Goal: Task Accomplishment & Management: Manage account settings

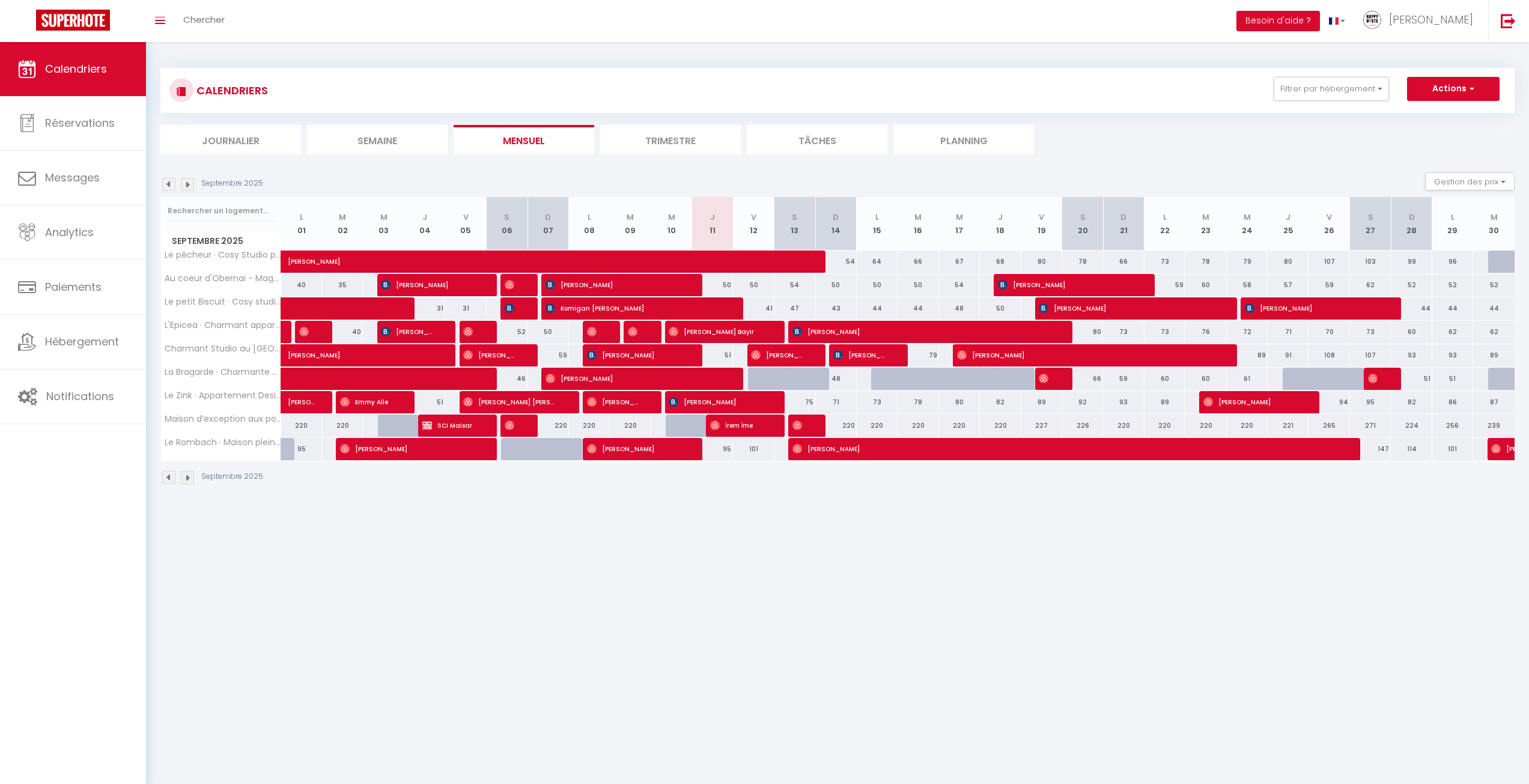
click at [186, 181] on img at bounding box center [187, 184] width 13 height 13
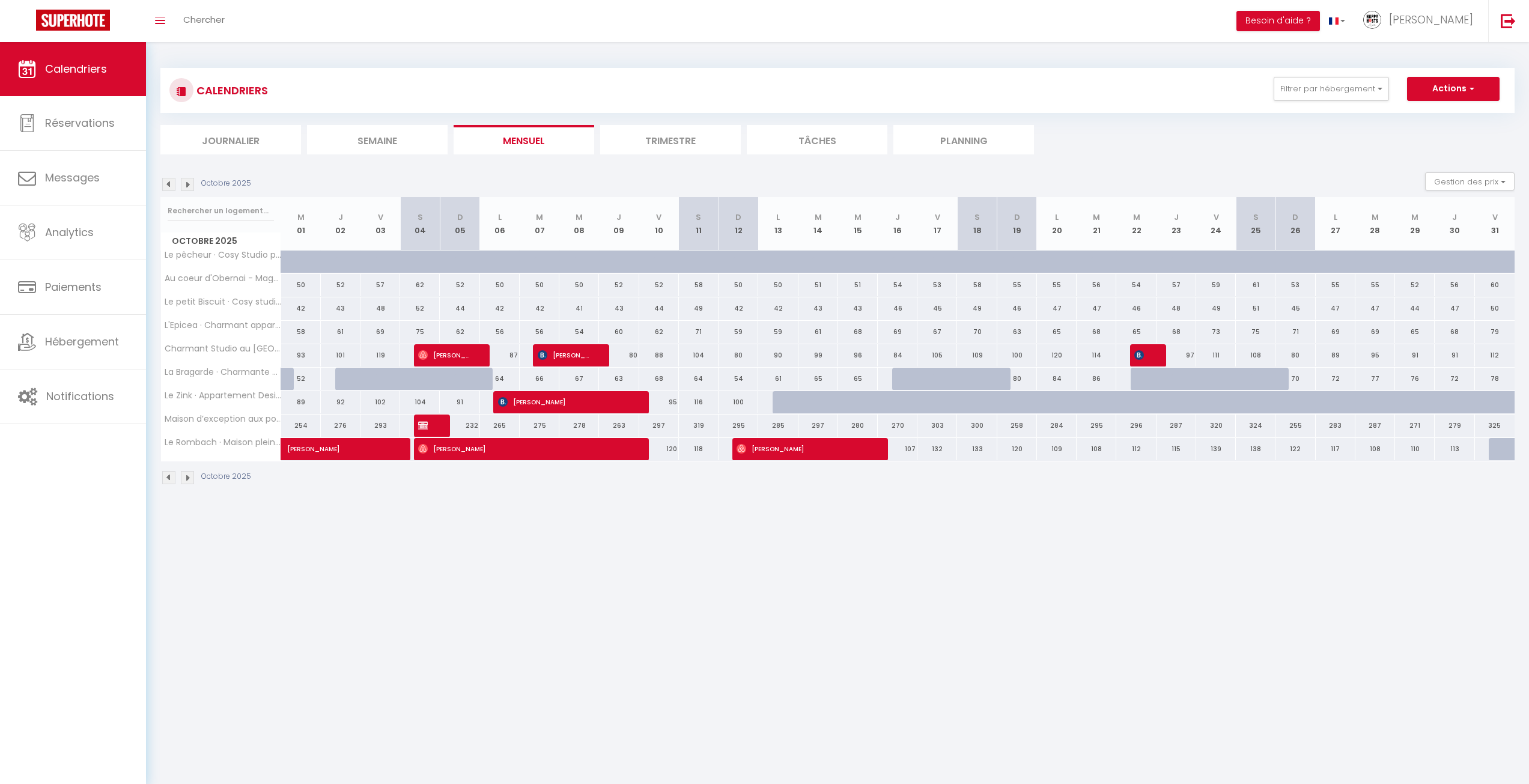
click at [785, 401] on div at bounding box center [792, 402] width 40 height 23
type input "104"
type input "Lun 13 Octobre 2025"
type input "[DATE]"
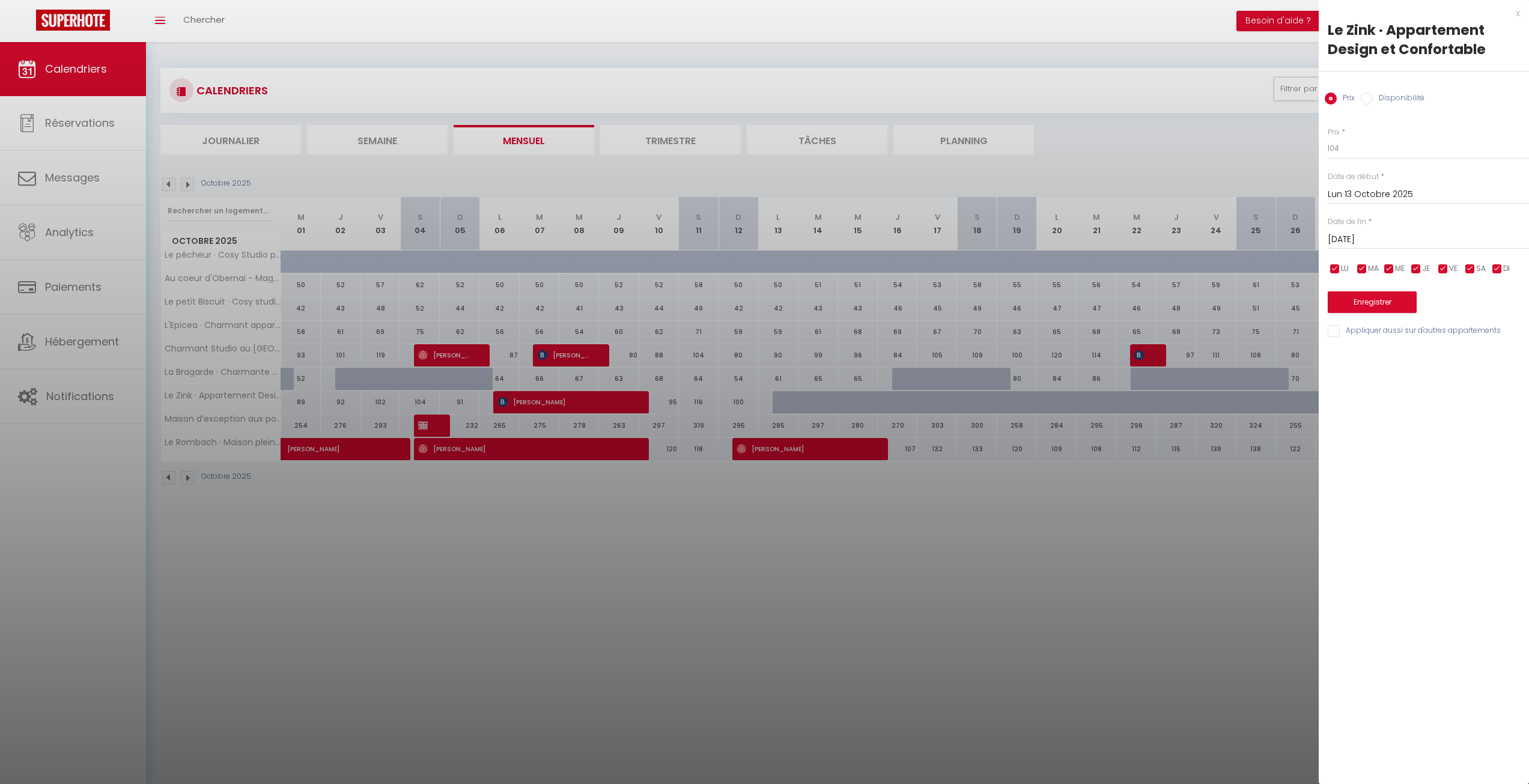
drag, startPoint x: 1039, startPoint y: 500, endPoint x: 1037, endPoint y: 492, distance: 8.2
click at [1040, 497] on div at bounding box center [764, 392] width 1529 height 784
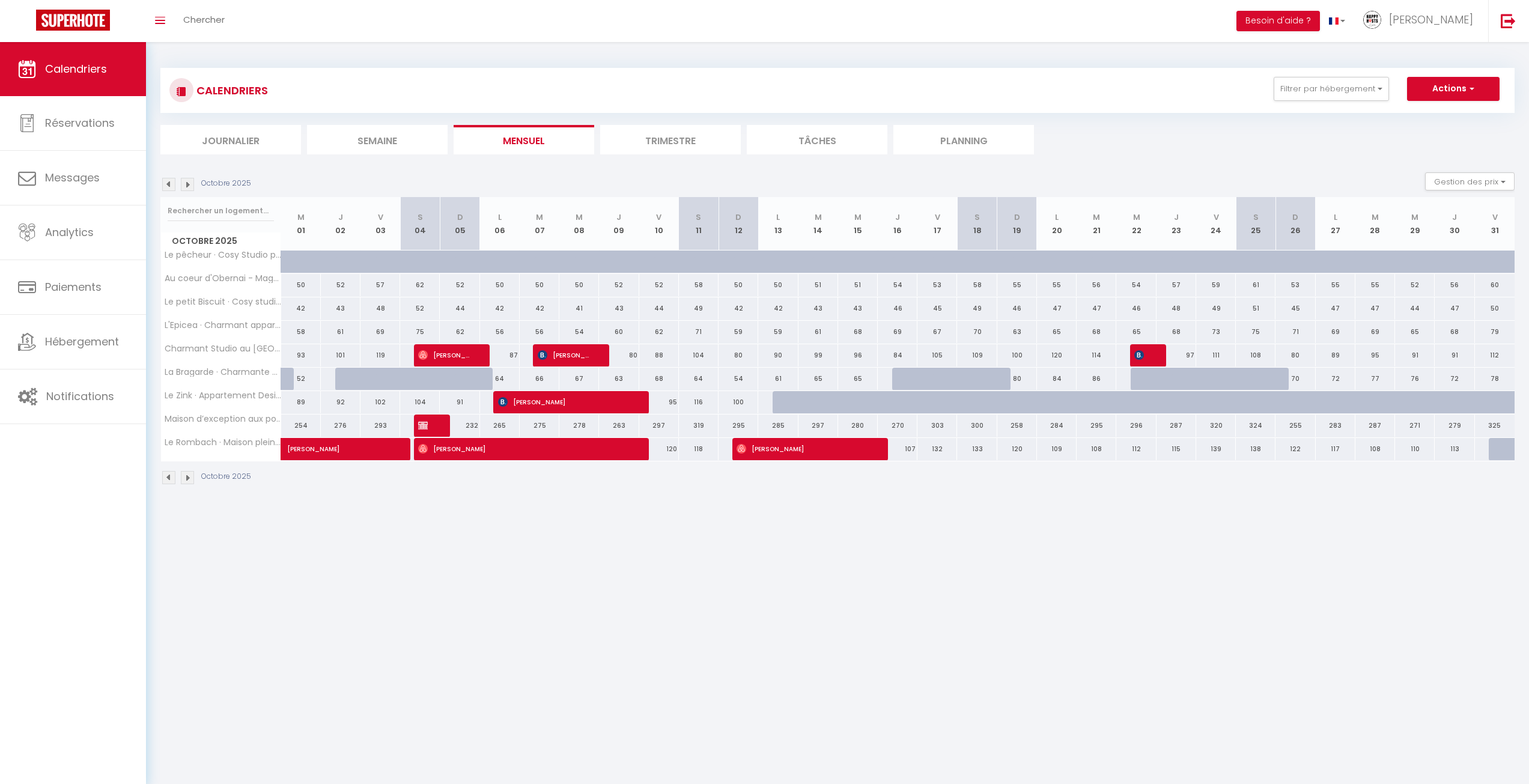
click at [784, 405] on div at bounding box center [792, 402] width 40 height 23
type input "104"
type input "Lun 13 Octobre 2025"
type input "[DATE]"
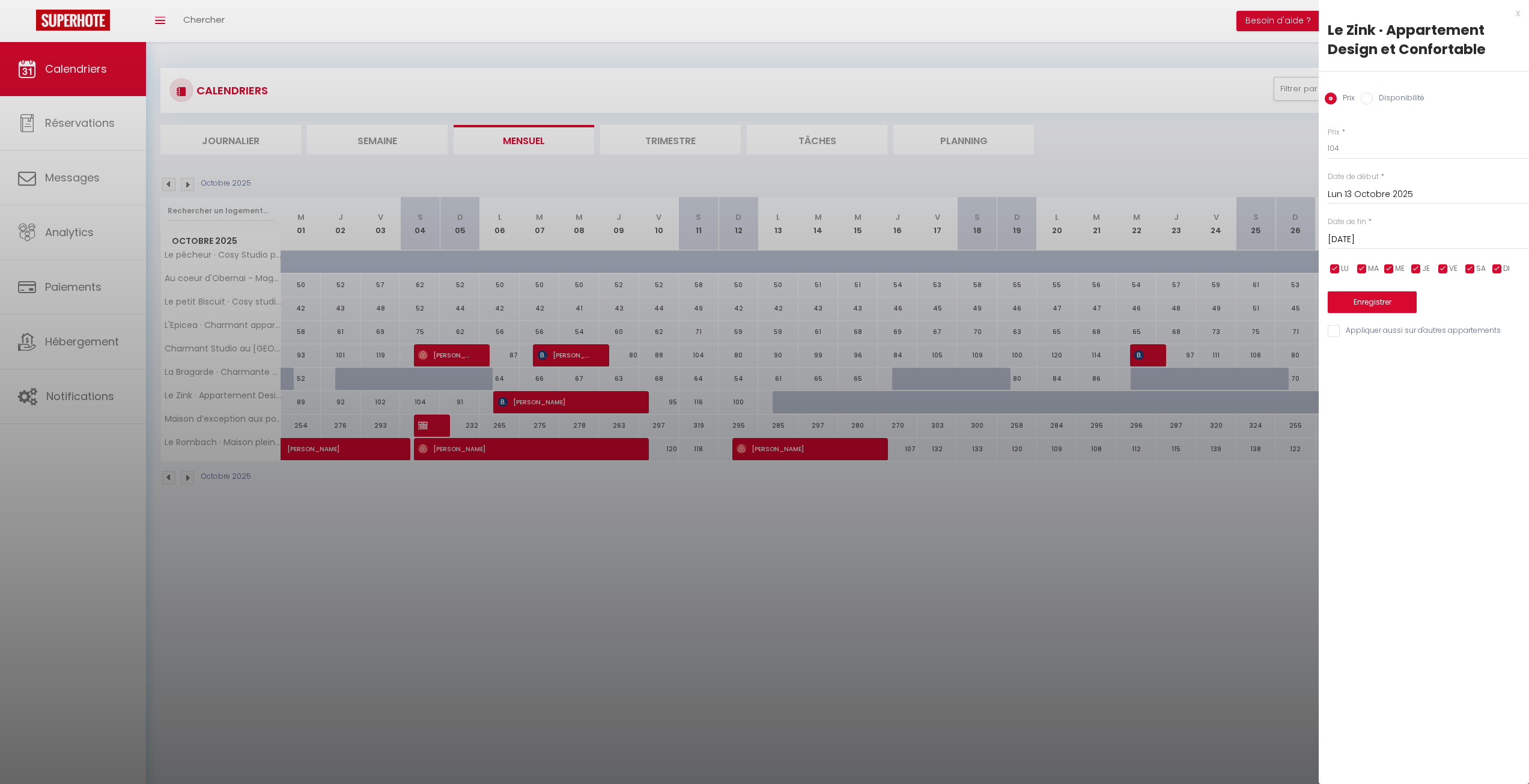
drag, startPoint x: 977, startPoint y: 594, endPoint x: 971, endPoint y: 577, distance: 18.0
click at [977, 593] on div at bounding box center [764, 392] width 1529 height 784
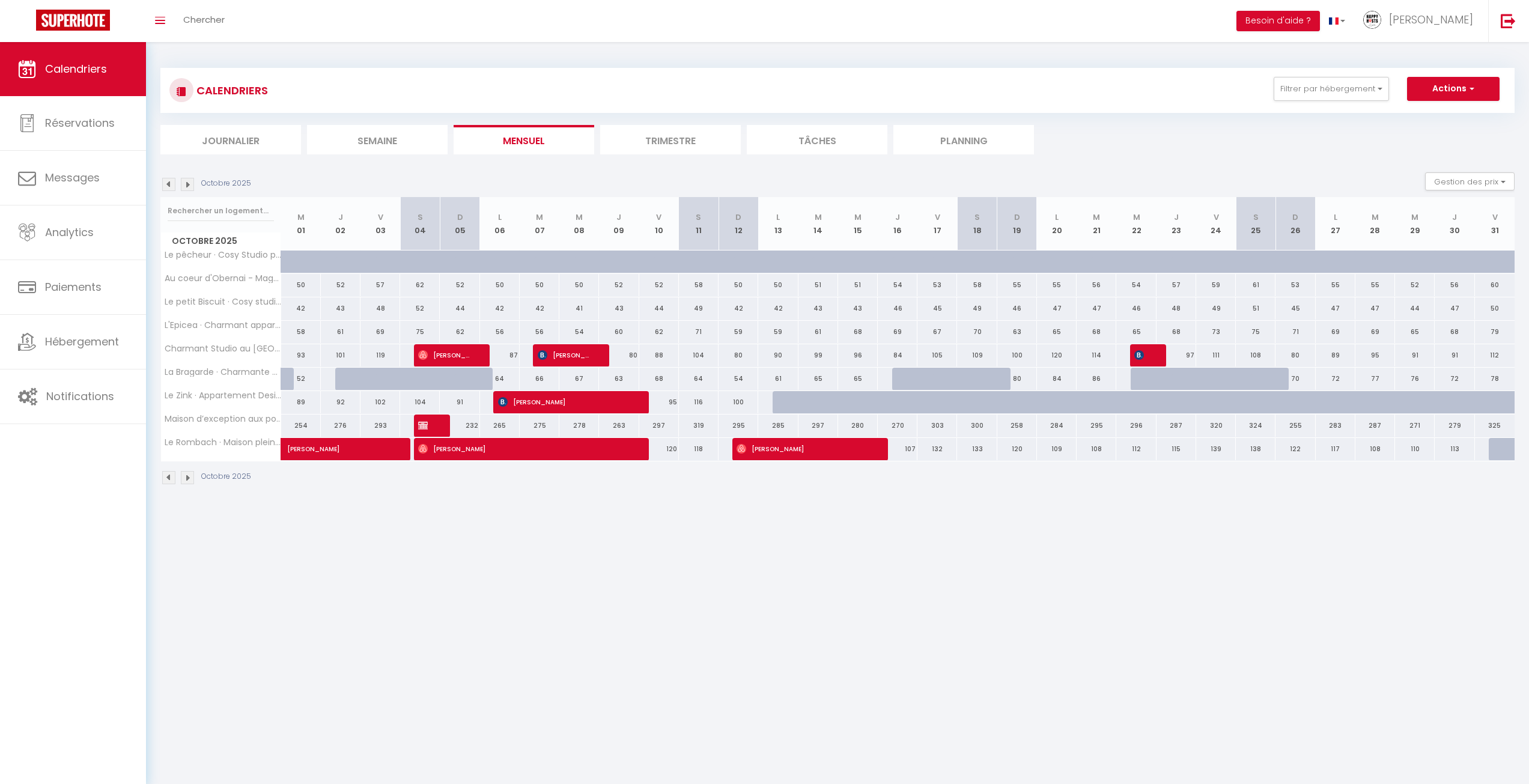
click at [187, 186] on img at bounding box center [187, 184] width 13 height 13
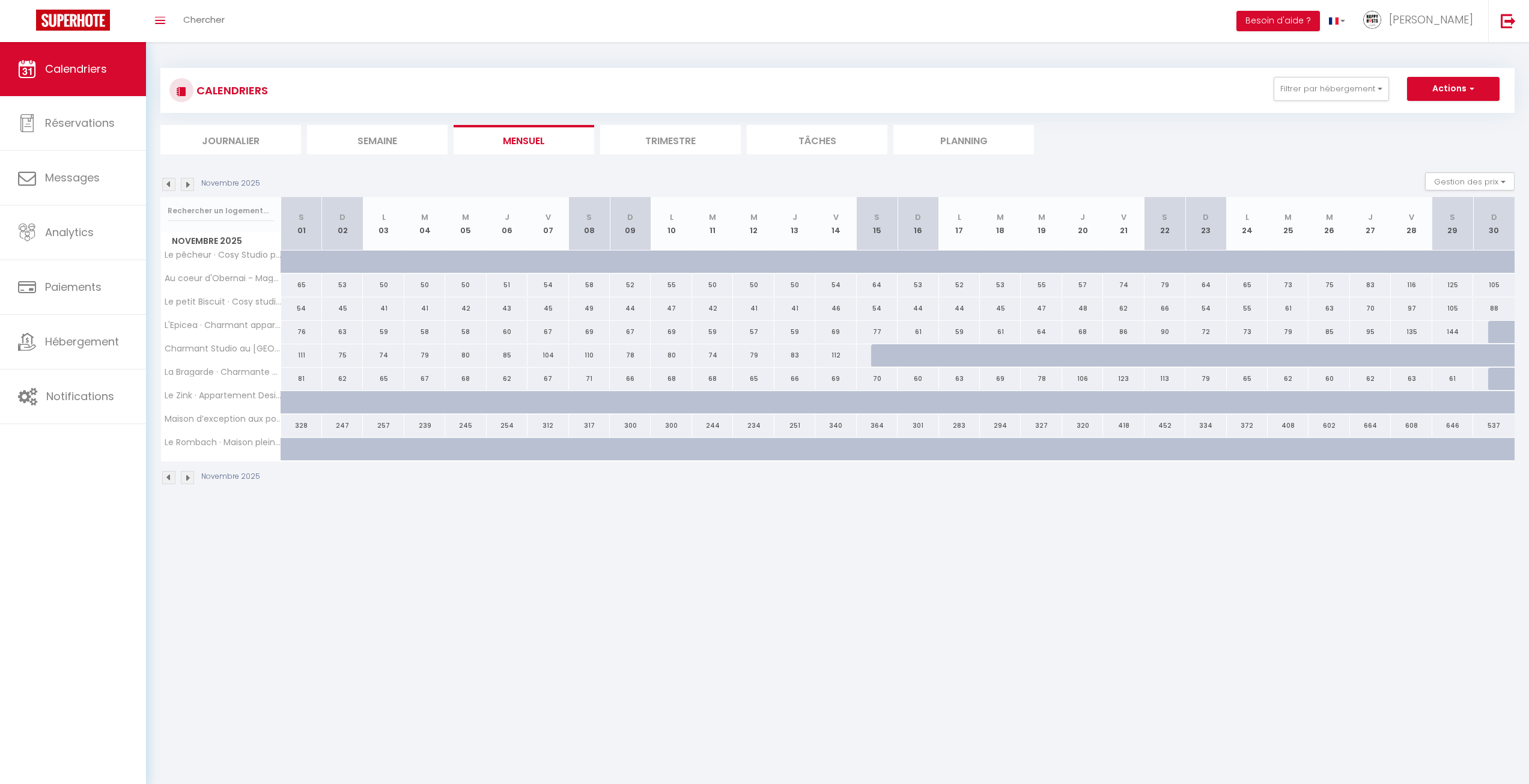
click at [170, 184] on img at bounding box center [169, 184] width 13 height 13
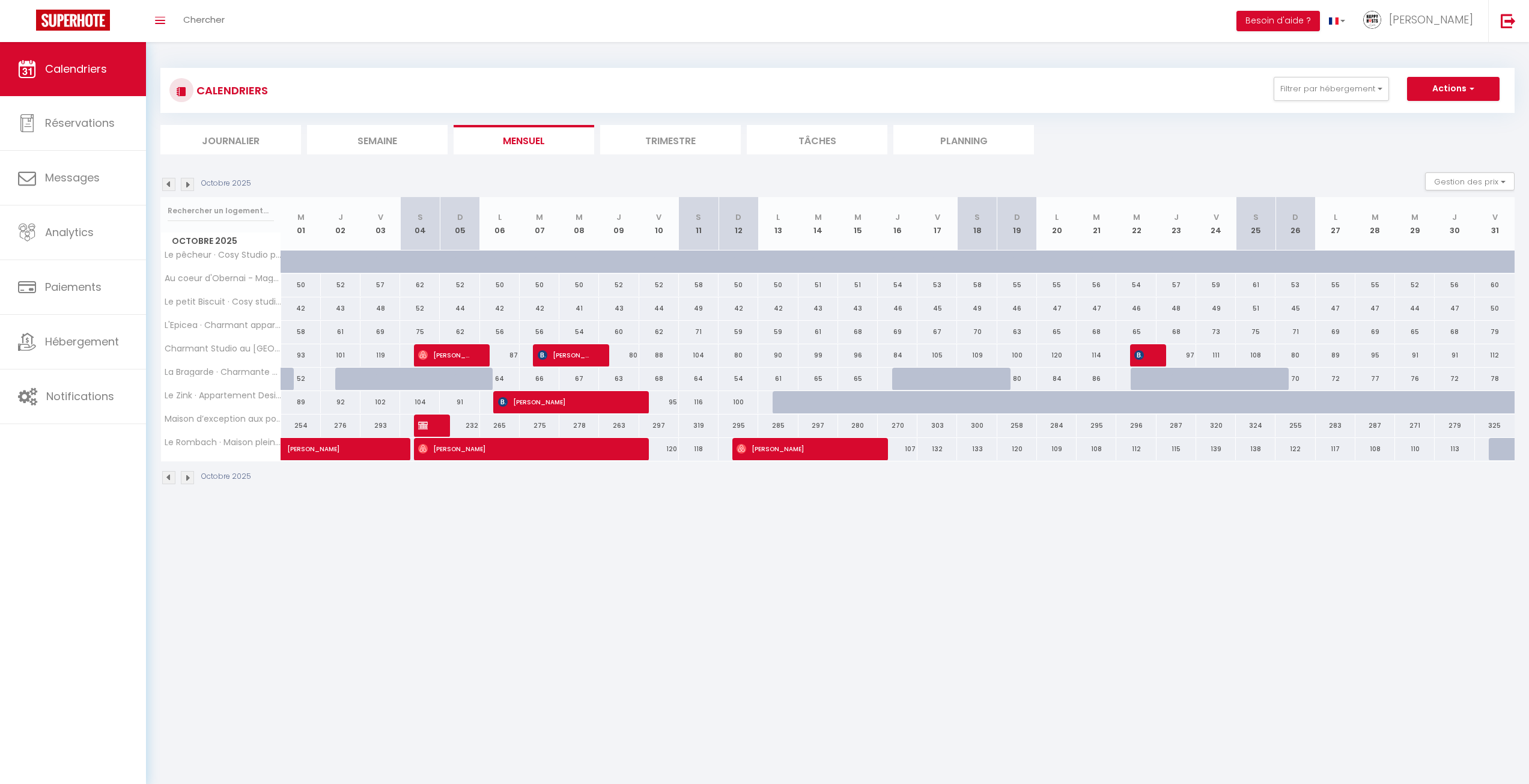
click at [784, 402] on div at bounding box center [792, 402] width 40 height 23
type input "104"
type input "Lun 13 Octobre 2025"
type input "[DATE]"
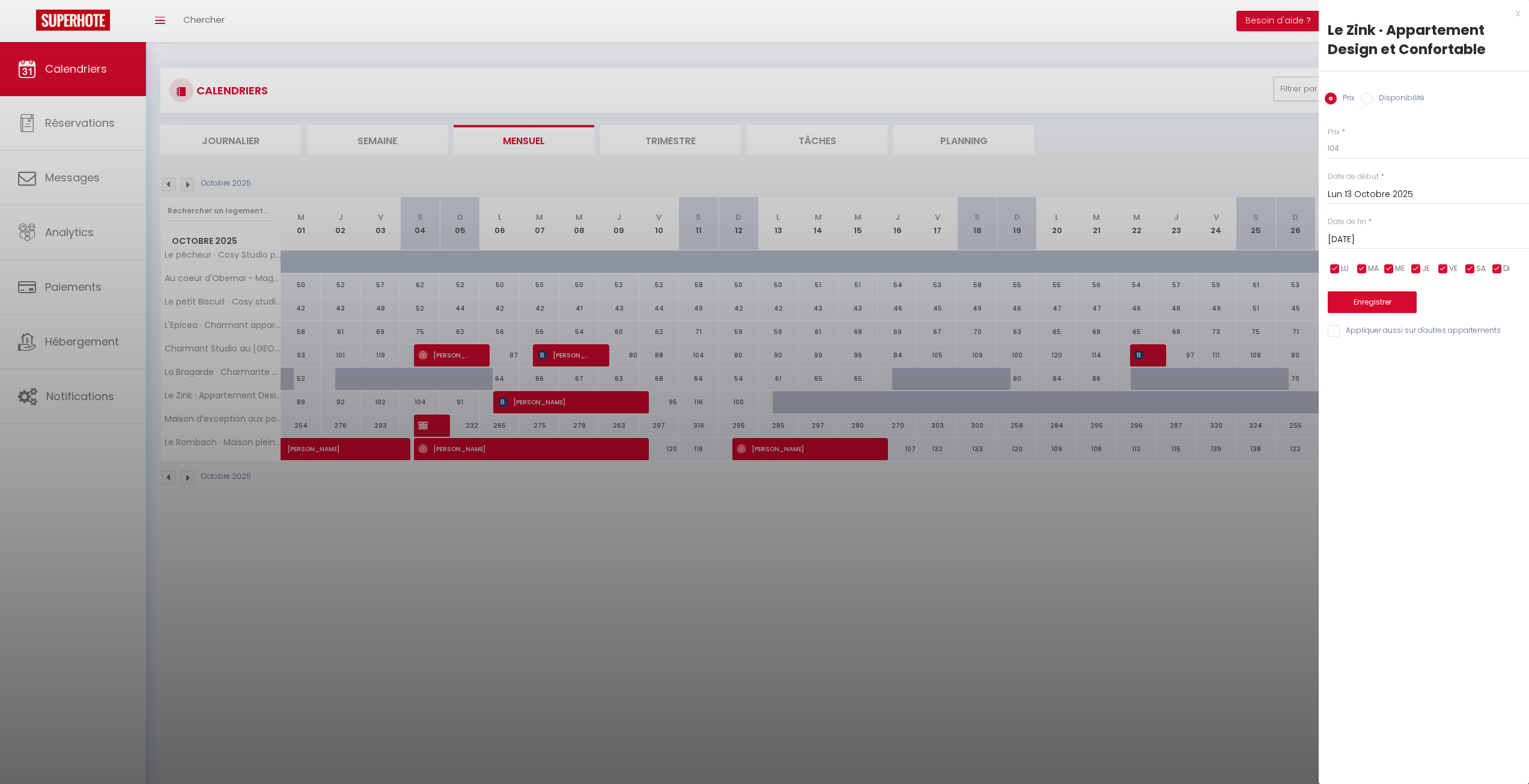
click at [186, 183] on div at bounding box center [764, 392] width 1529 height 784
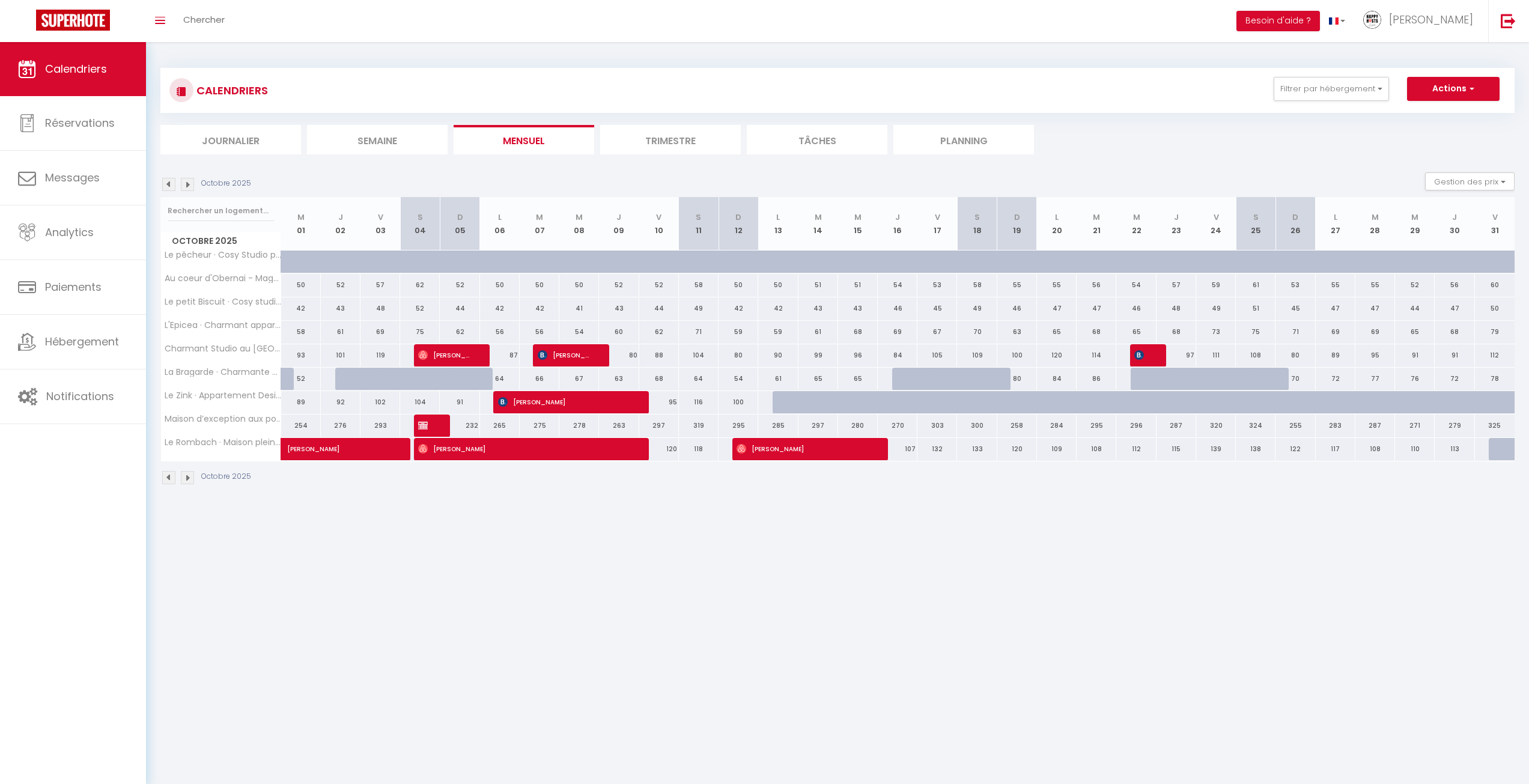
click at [186, 183] on img at bounding box center [187, 184] width 13 height 13
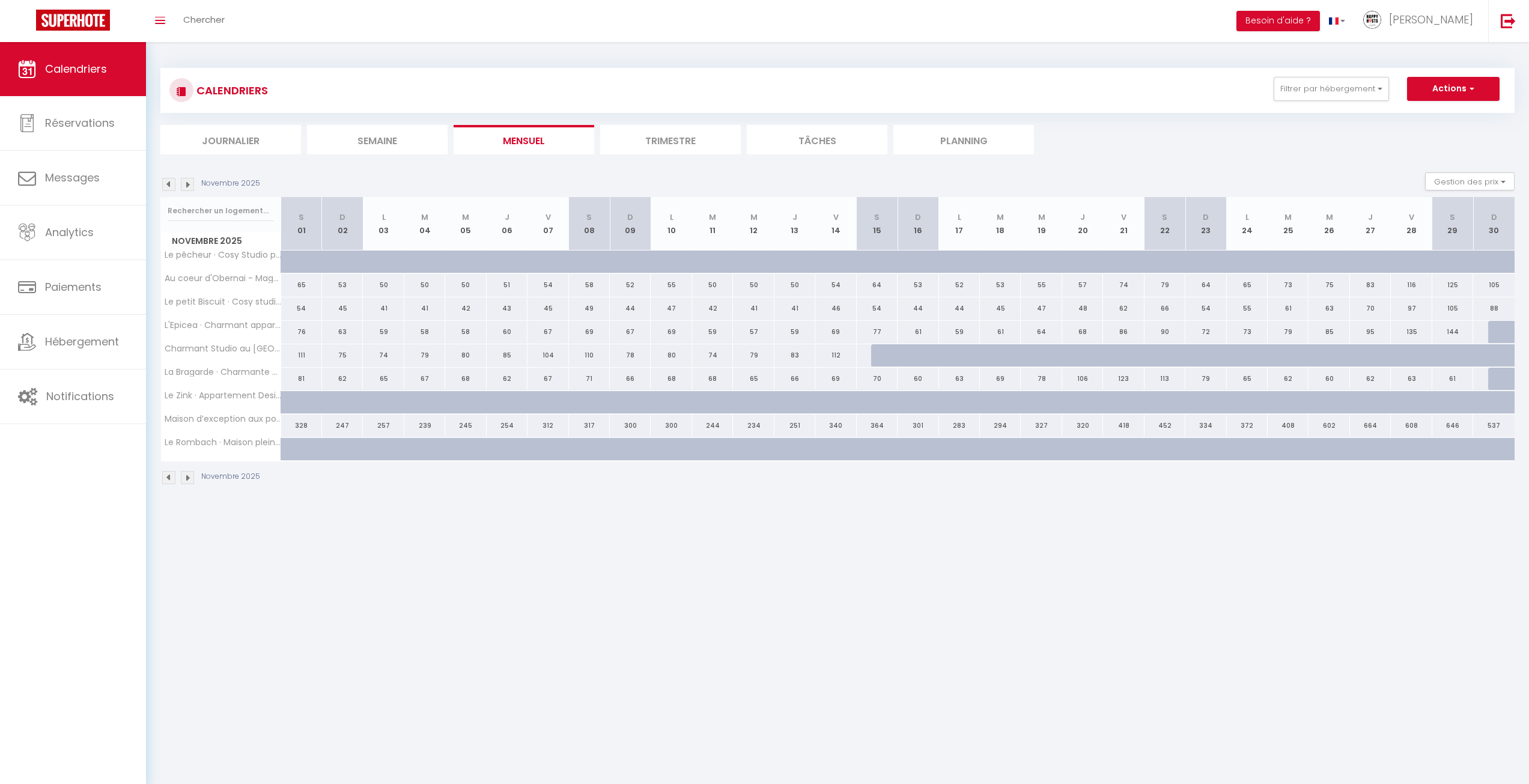
click at [189, 189] on img at bounding box center [187, 184] width 13 height 13
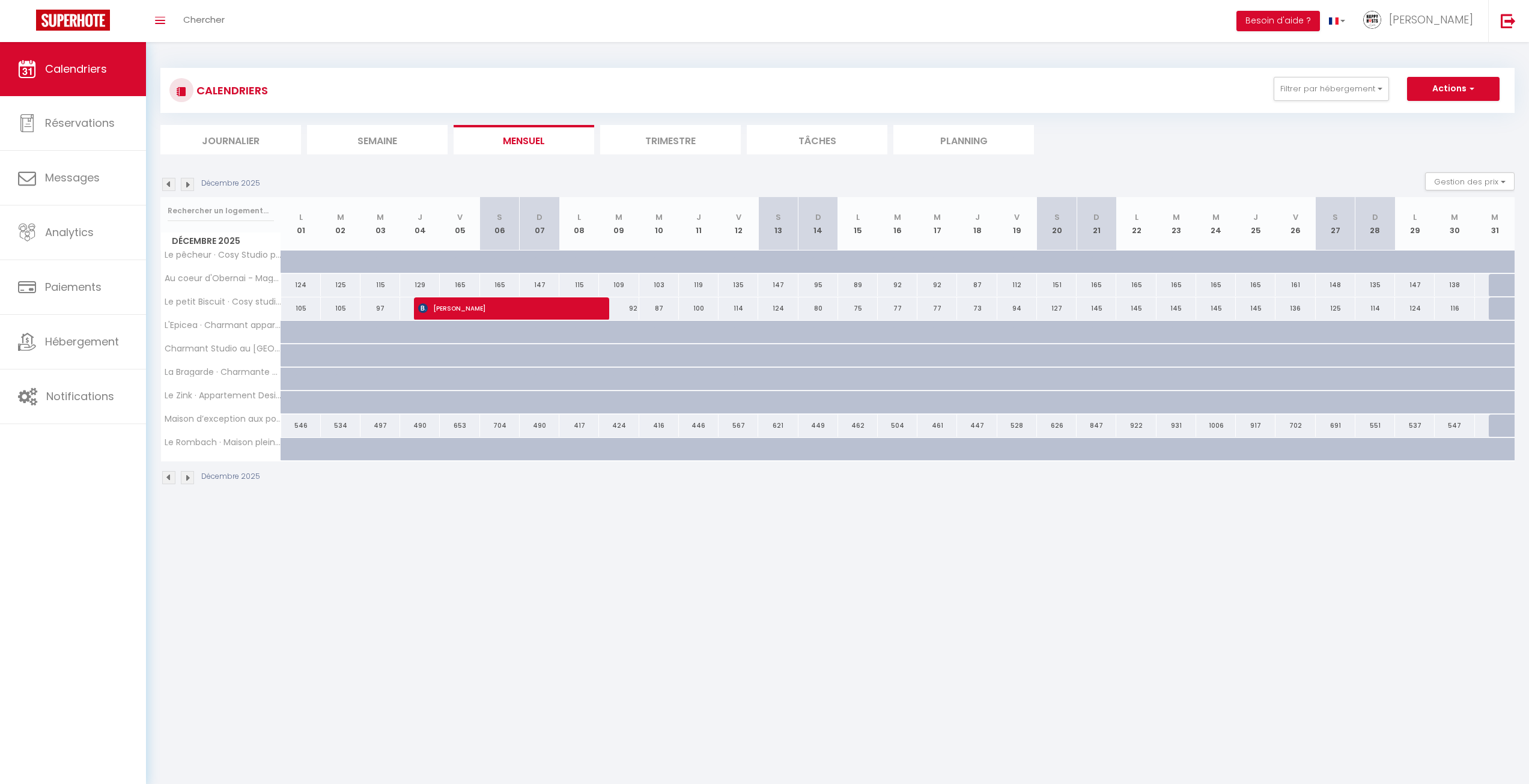
click at [164, 185] on img at bounding box center [169, 184] width 13 height 13
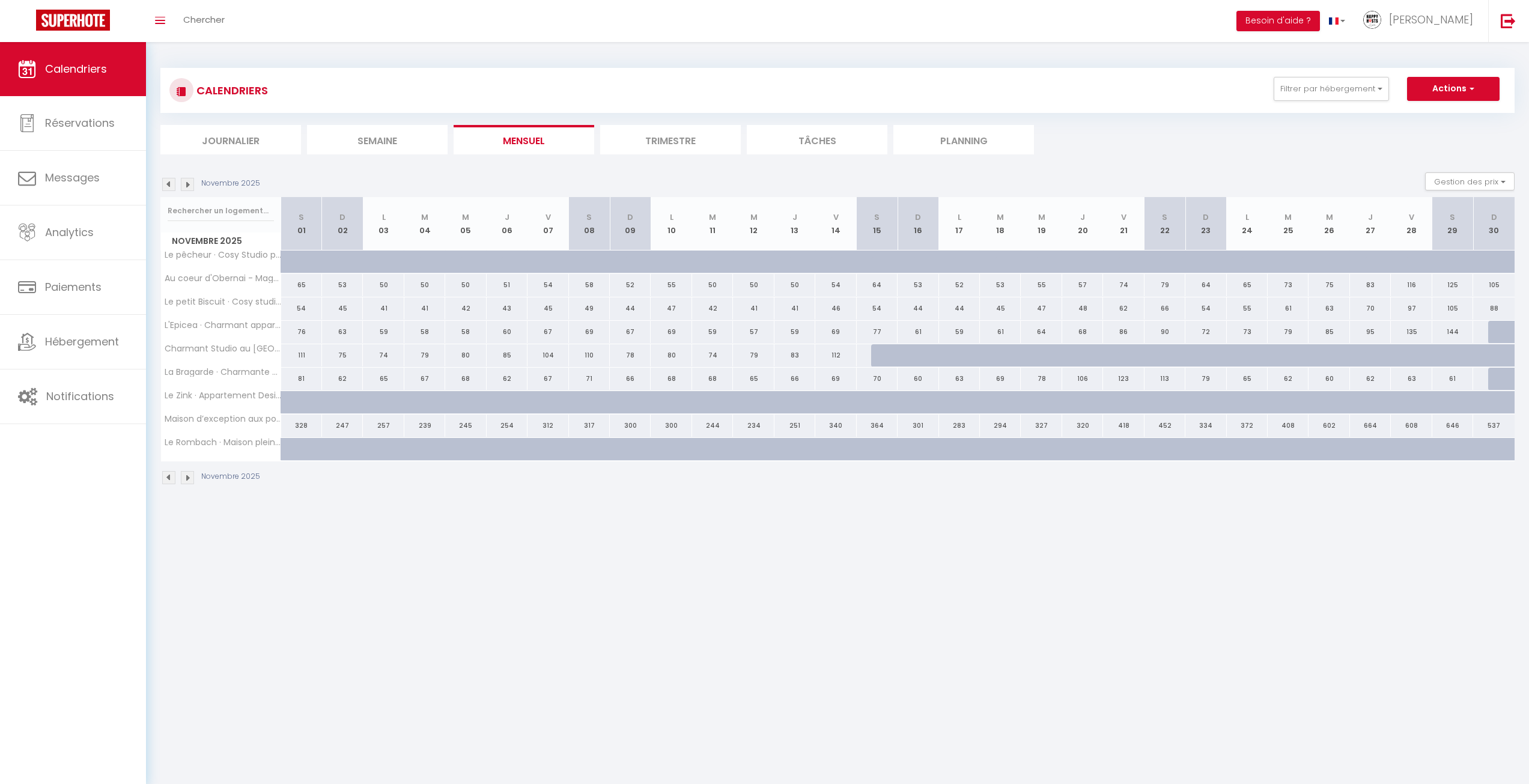
click at [165, 184] on img at bounding box center [169, 184] width 13 height 13
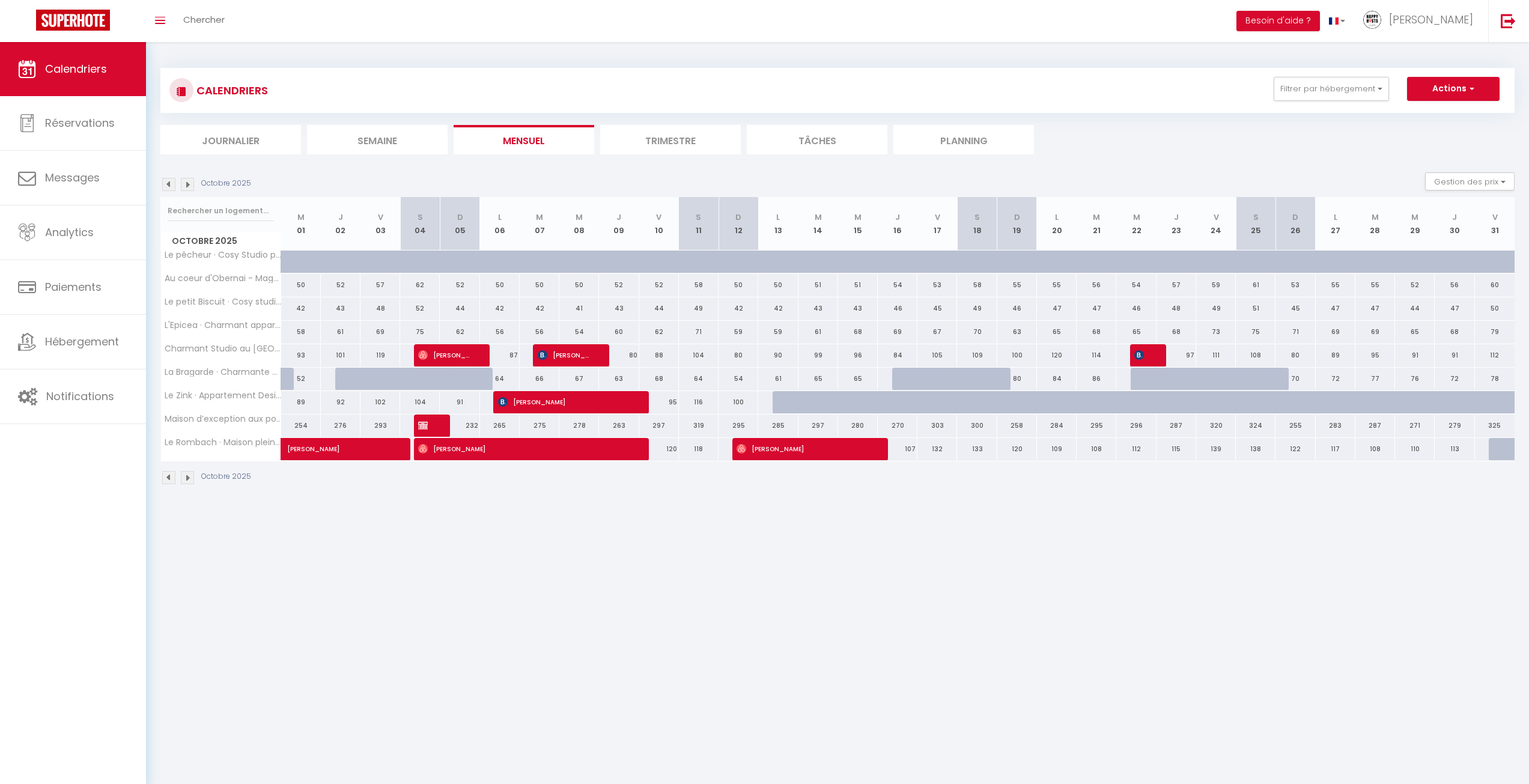
click at [190, 186] on img at bounding box center [187, 184] width 13 height 13
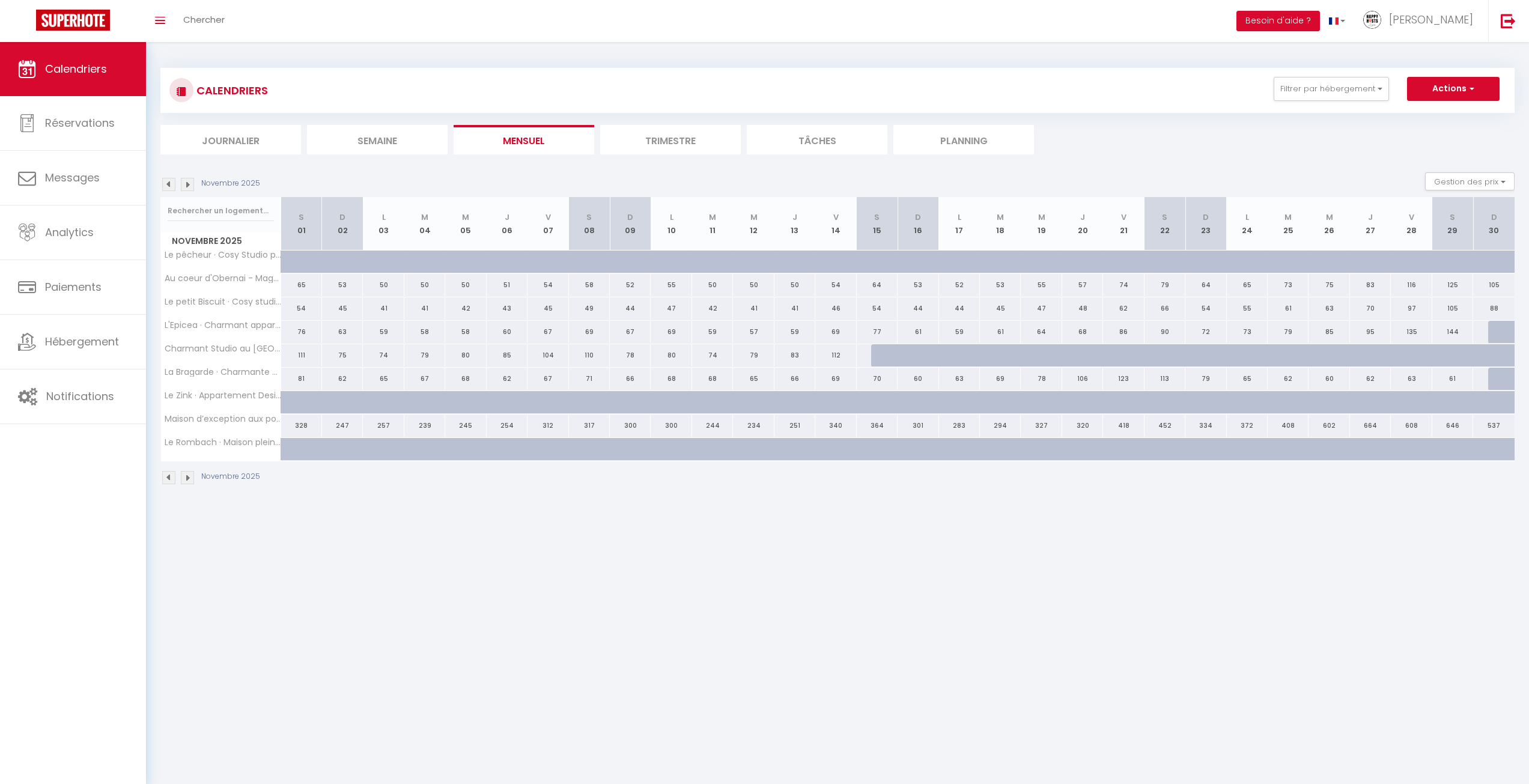
click at [185, 187] on img at bounding box center [187, 184] width 13 height 13
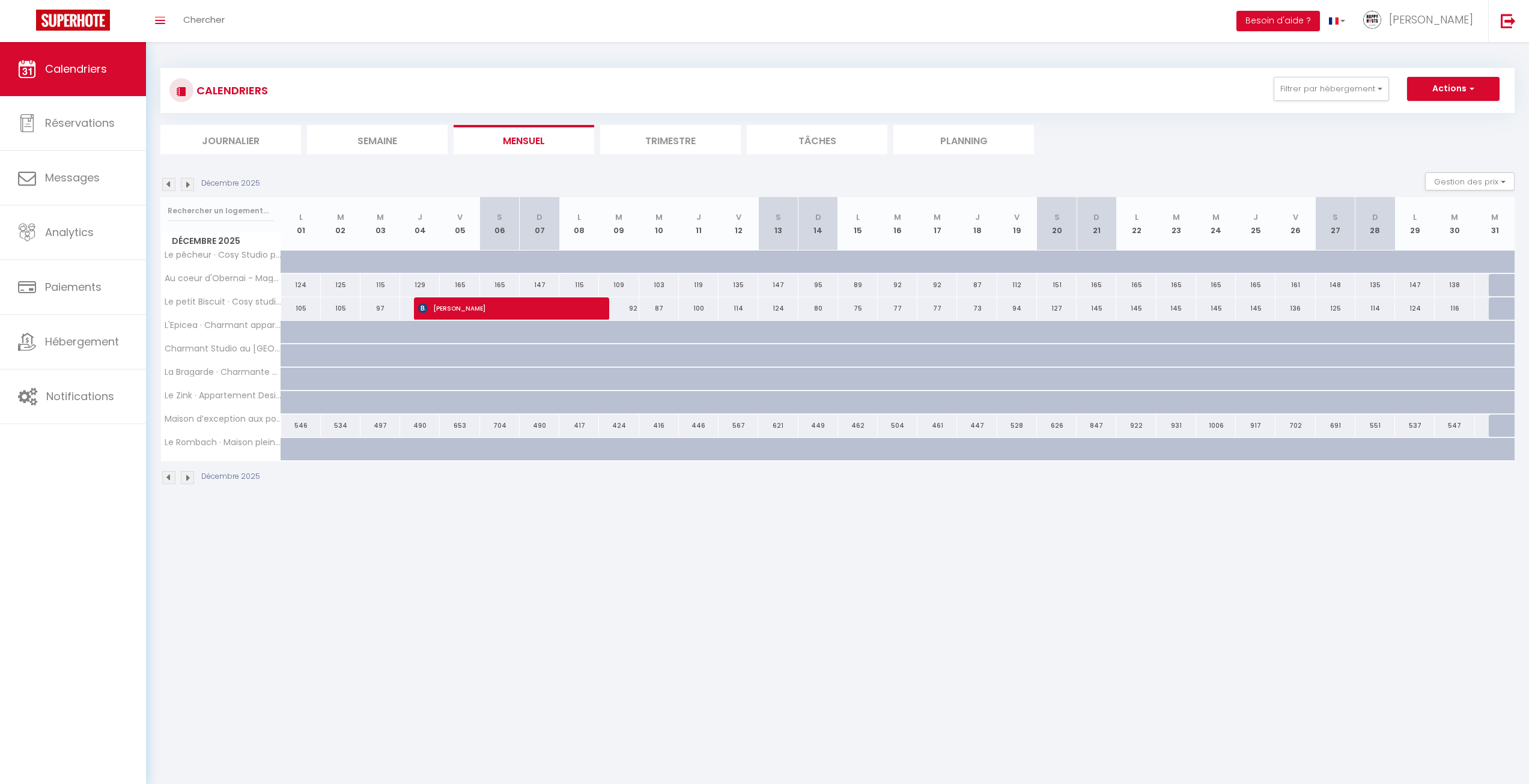
click at [851, 400] on div at bounding box center [858, 402] width 40 height 23
type input "179"
type input "Lun 15 Décembre 2025"
type input "[DATE]"
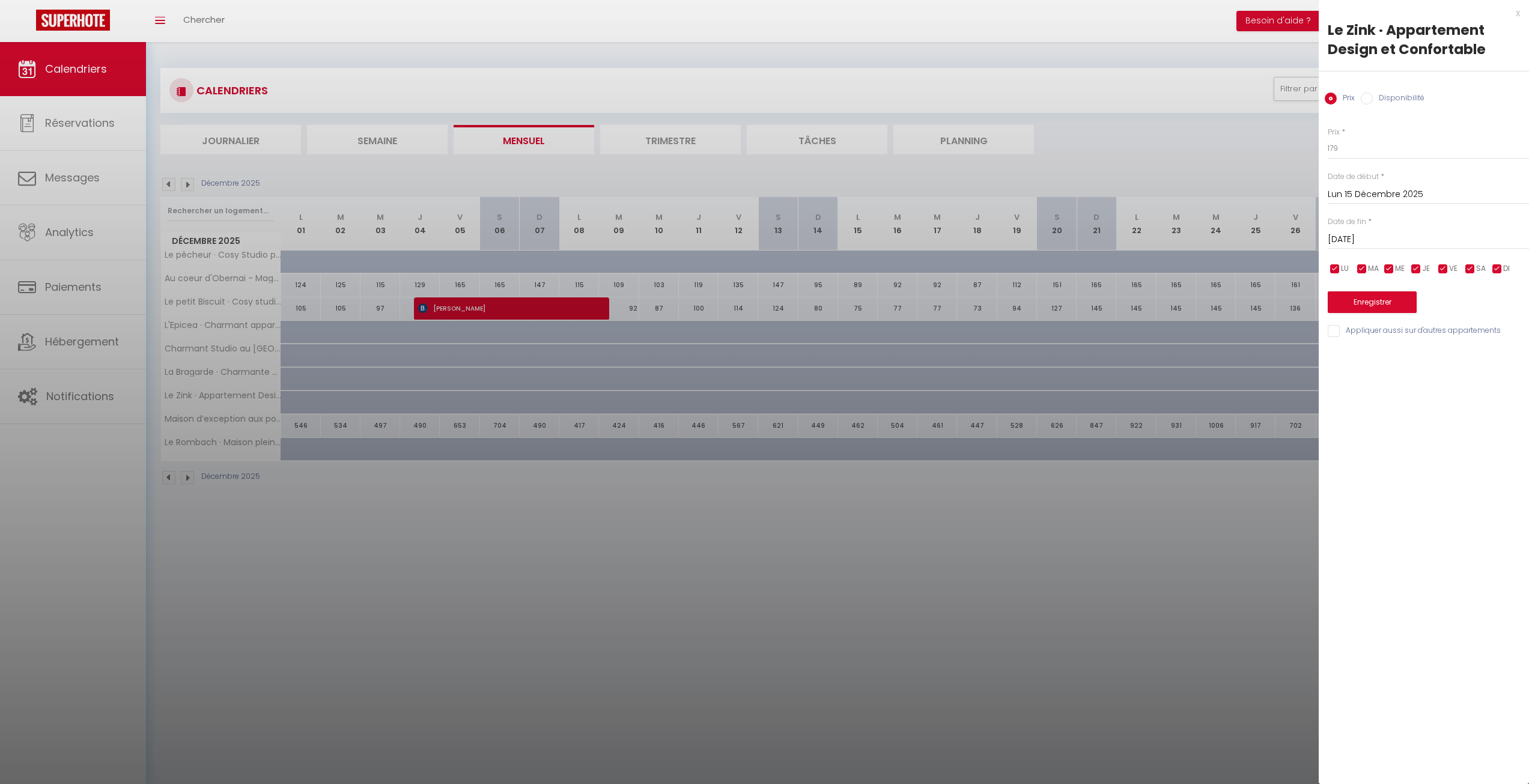
drag, startPoint x: 878, startPoint y: 544, endPoint x: 869, endPoint y: 507, distance: 38.1
click at [878, 544] on div at bounding box center [764, 392] width 1529 height 784
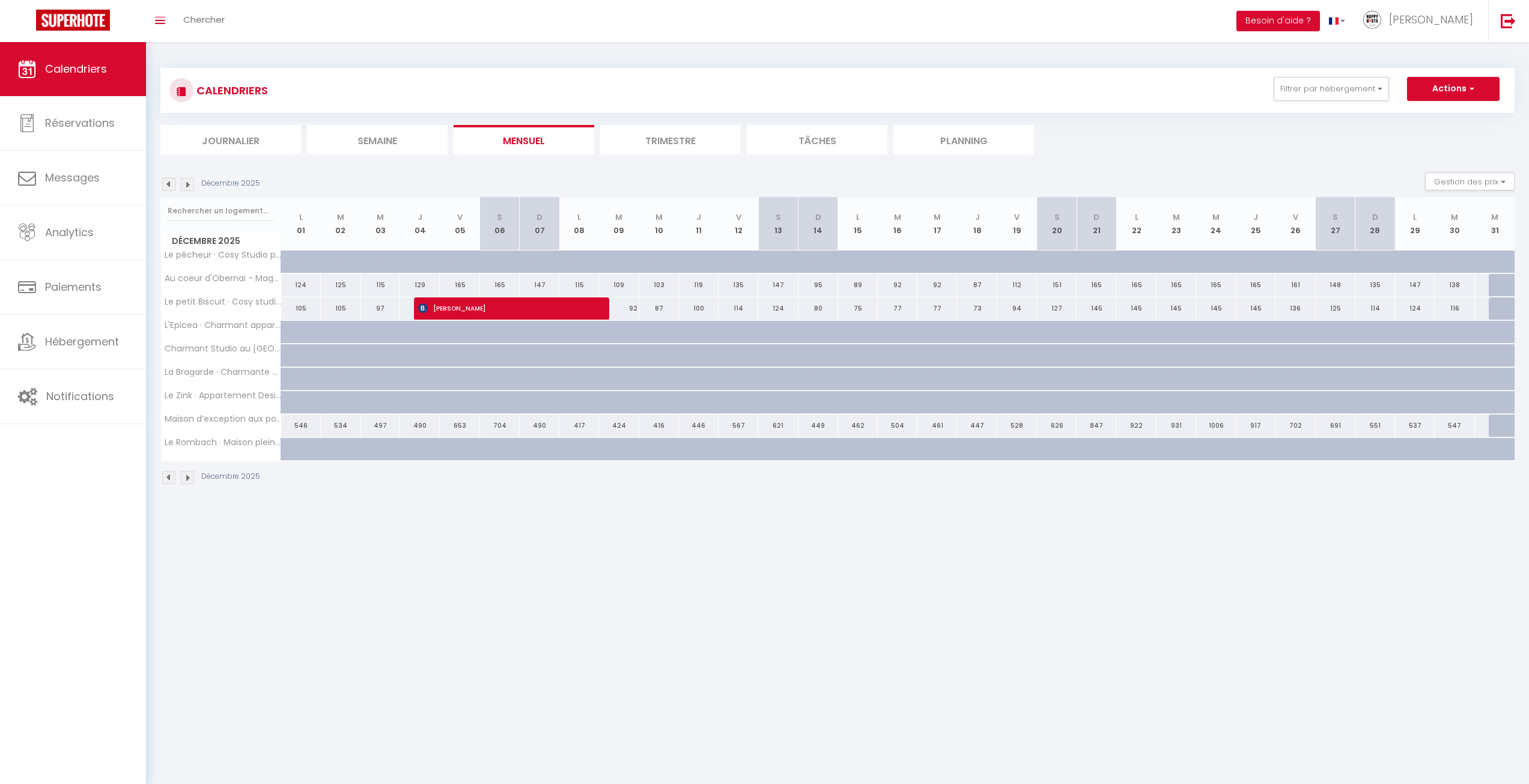
click at [190, 186] on img at bounding box center [187, 184] width 13 height 13
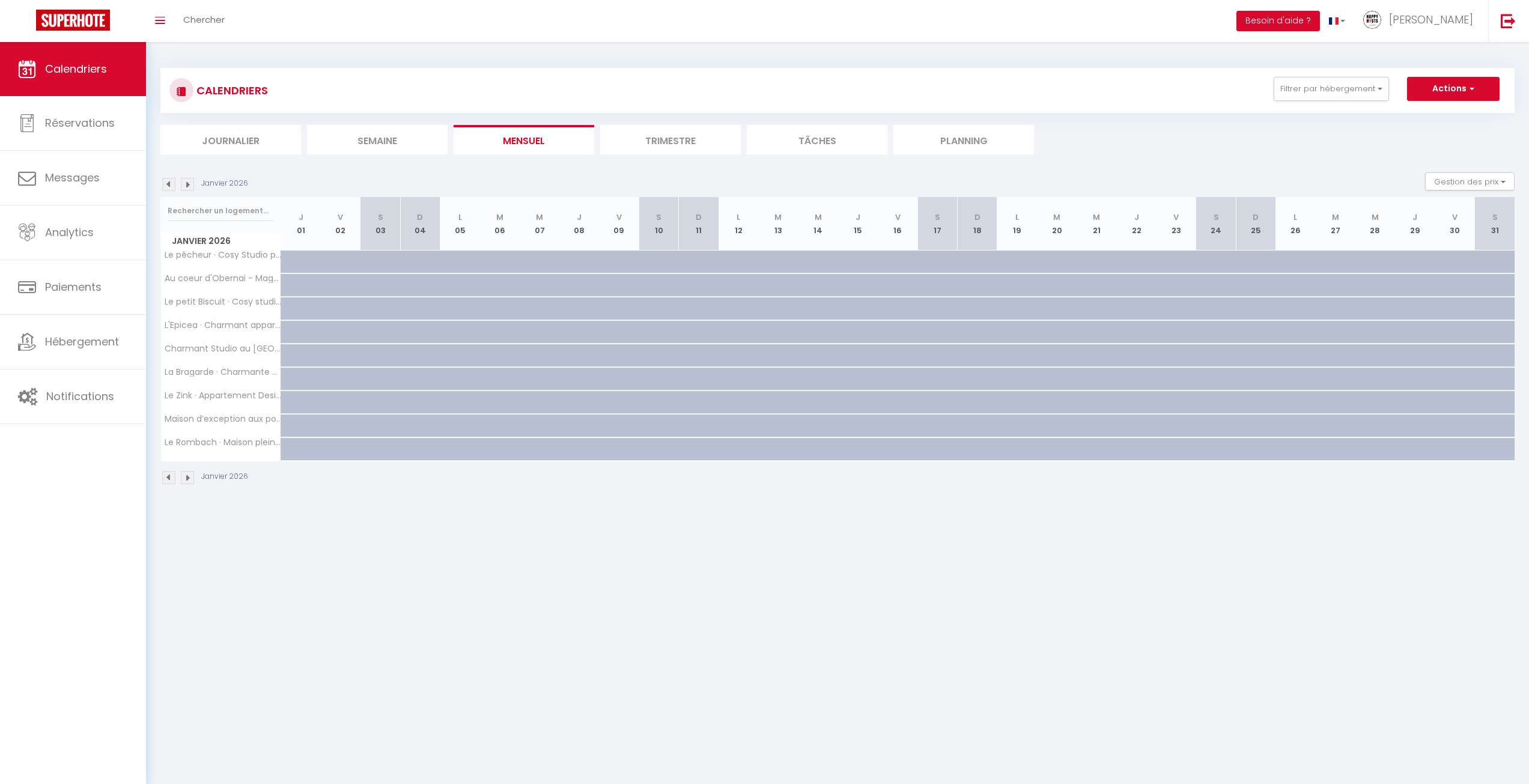
click at [172, 184] on img at bounding box center [169, 184] width 13 height 13
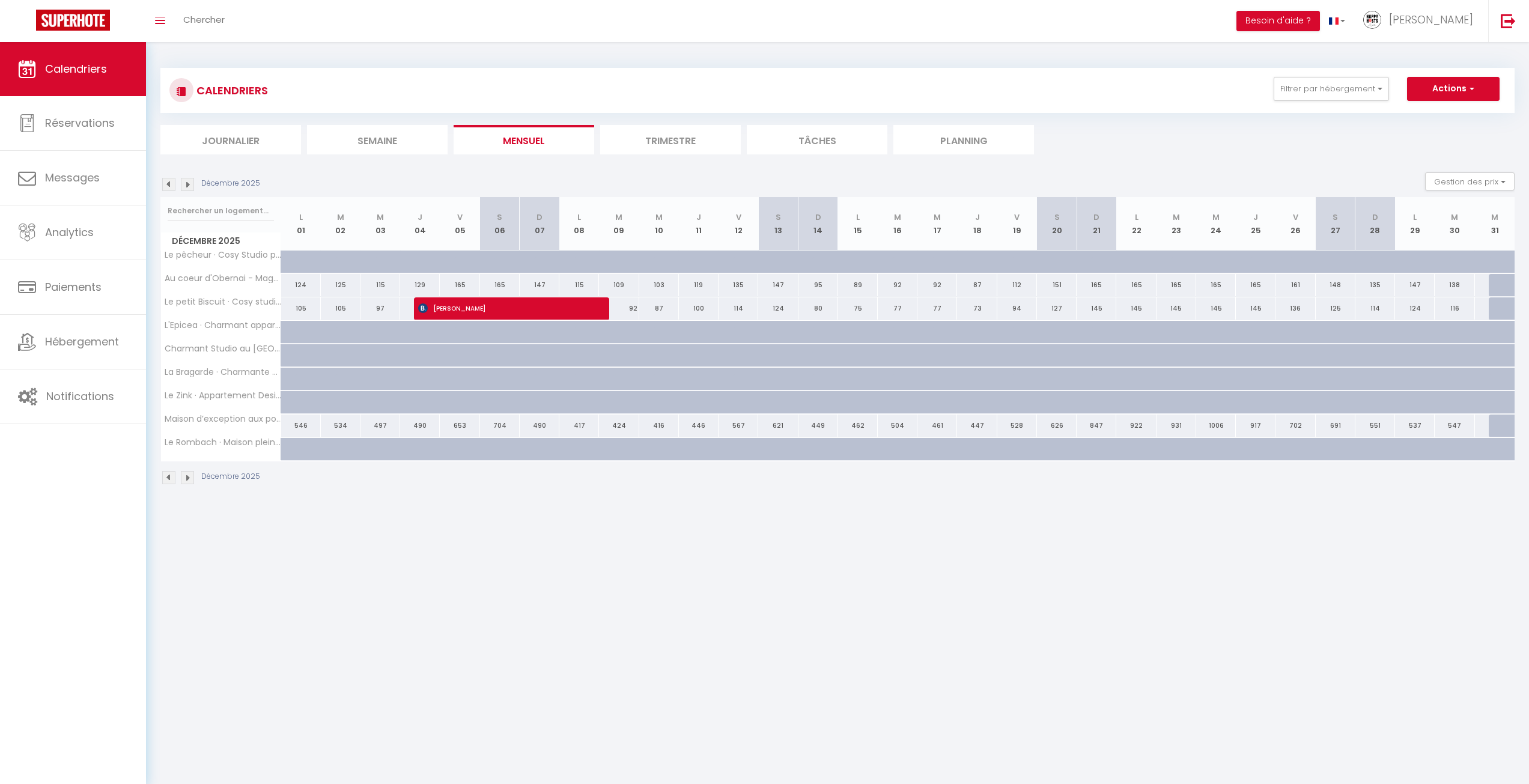
click at [172, 184] on img at bounding box center [169, 184] width 13 height 13
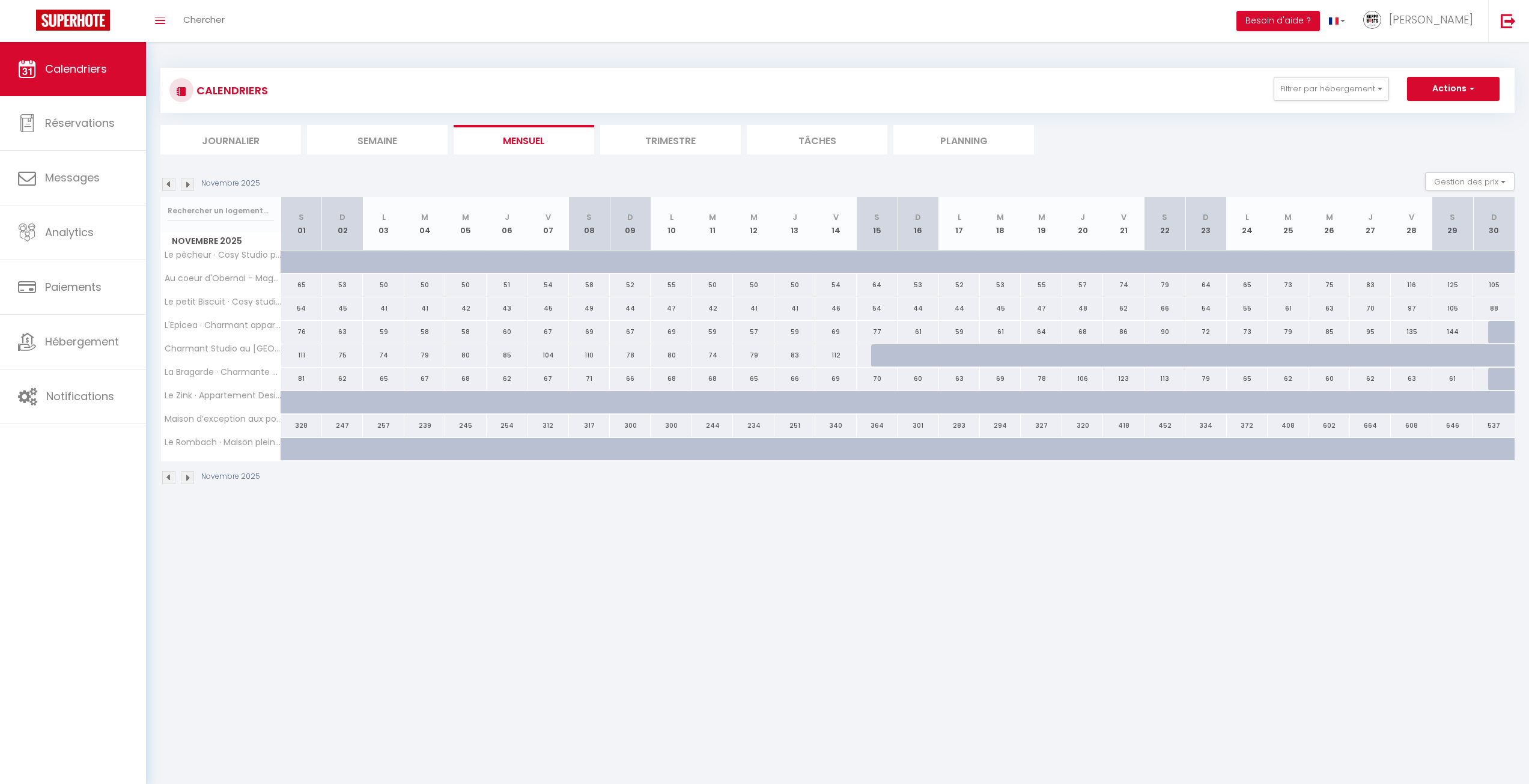
click at [172, 186] on img at bounding box center [169, 184] width 13 height 13
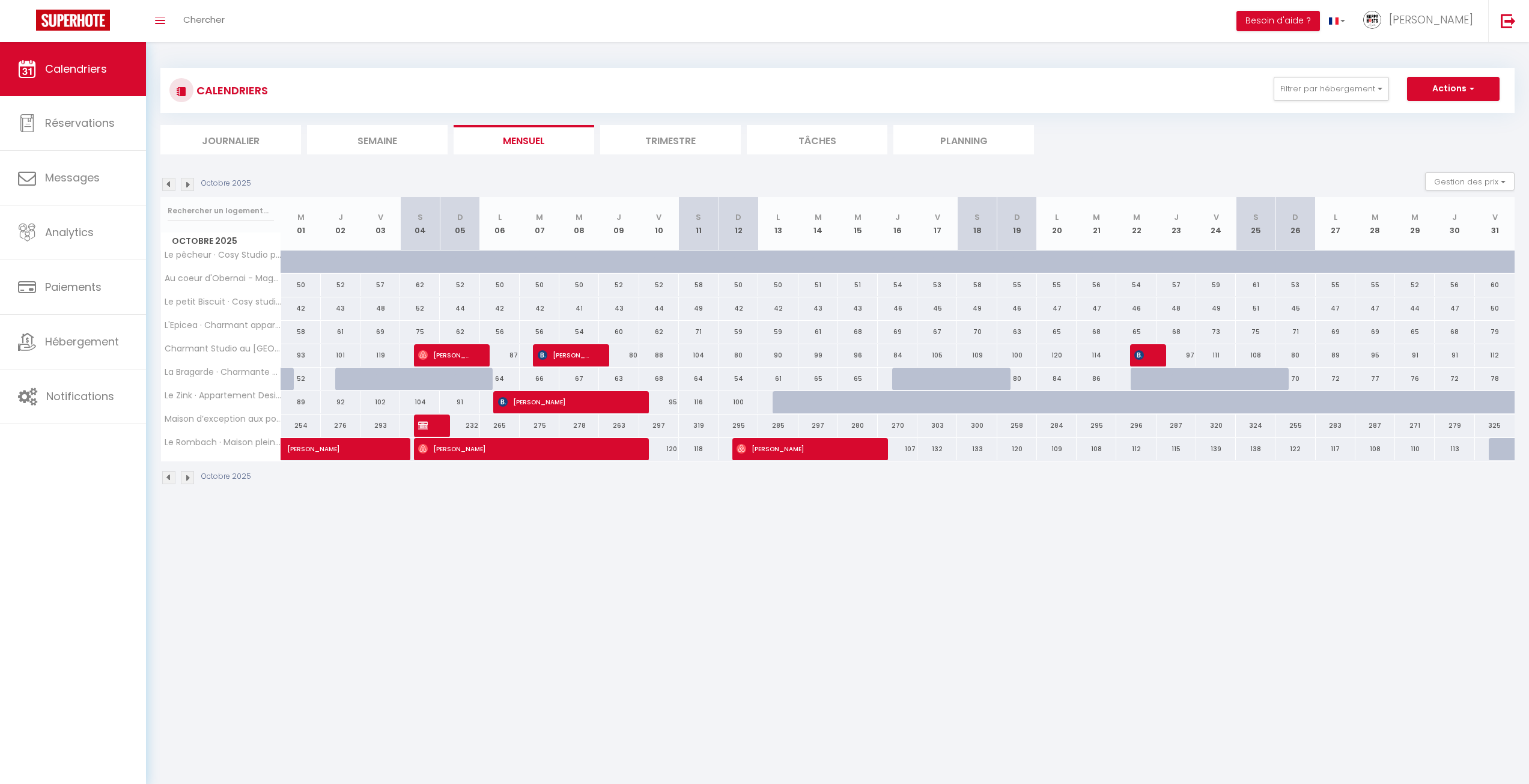
click at [774, 397] on div at bounding box center [792, 402] width 40 height 23
type input "104"
type input "Lun 13 Octobre 2025"
type input "[DATE]"
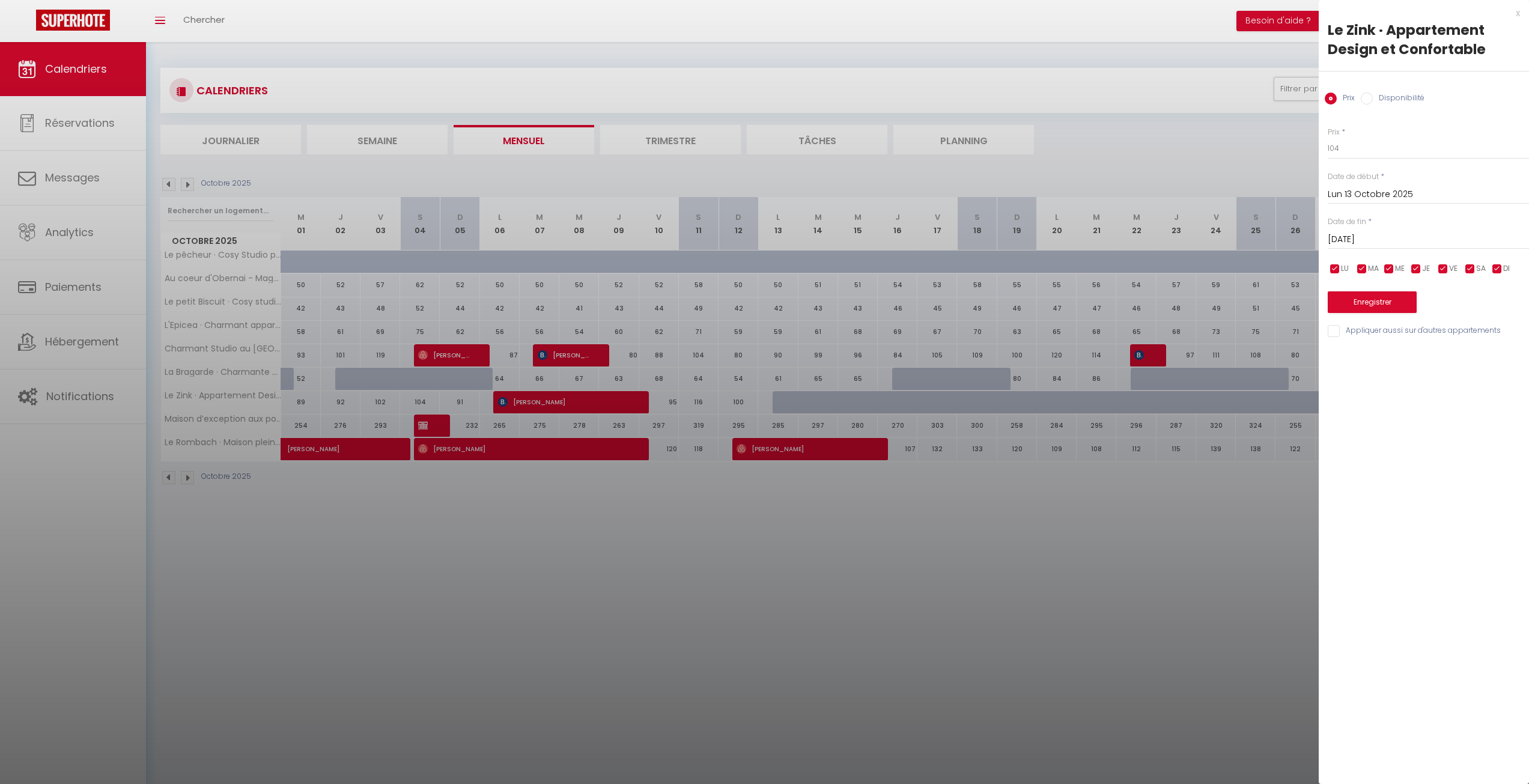
drag, startPoint x: 835, startPoint y: 483, endPoint x: 804, endPoint y: 434, distance: 58.0
click at [835, 482] on div at bounding box center [764, 392] width 1529 height 784
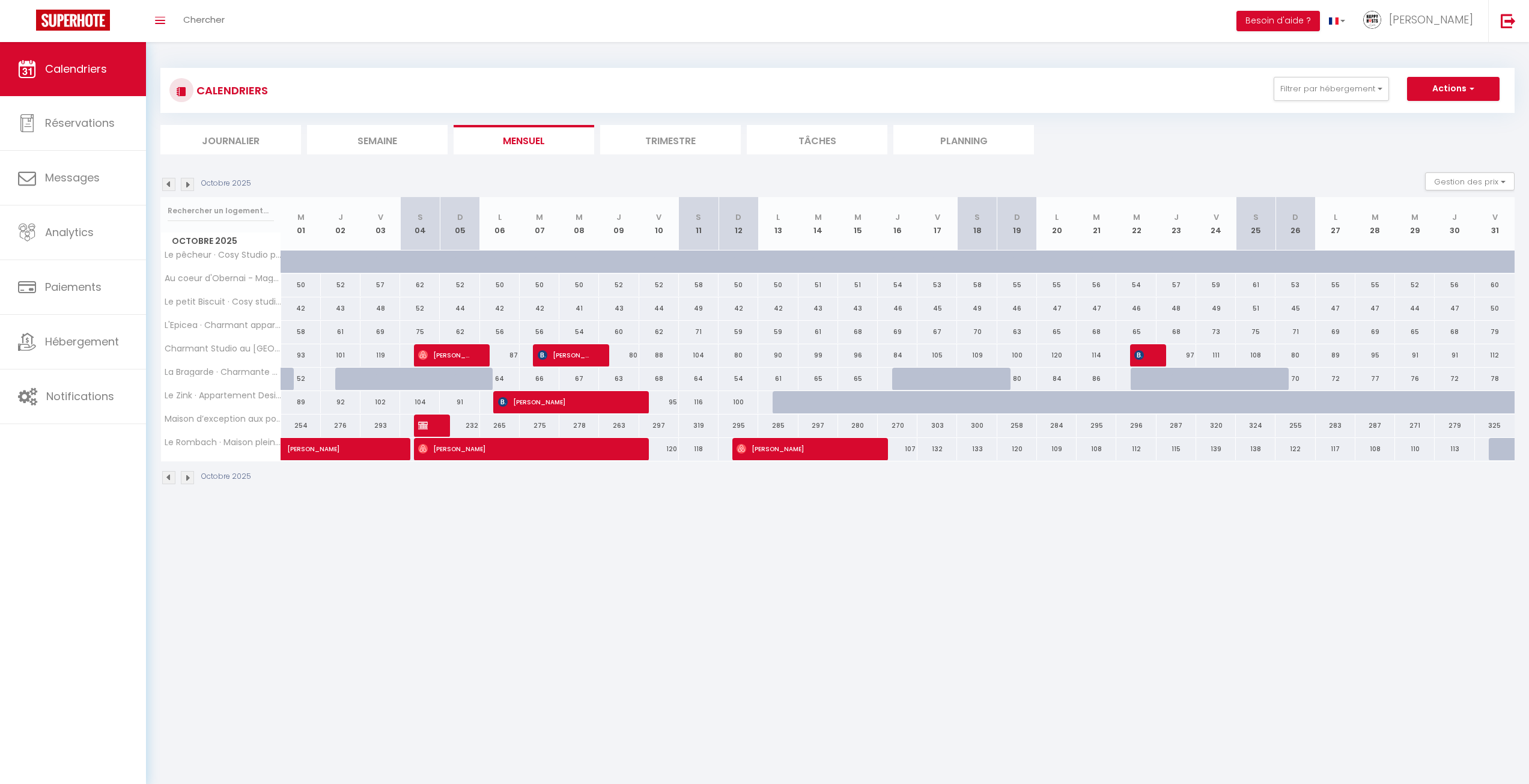
click at [779, 402] on div at bounding box center [792, 402] width 40 height 23
type input "104"
type input "Lun 13 Octobre 2025"
type input "[DATE]"
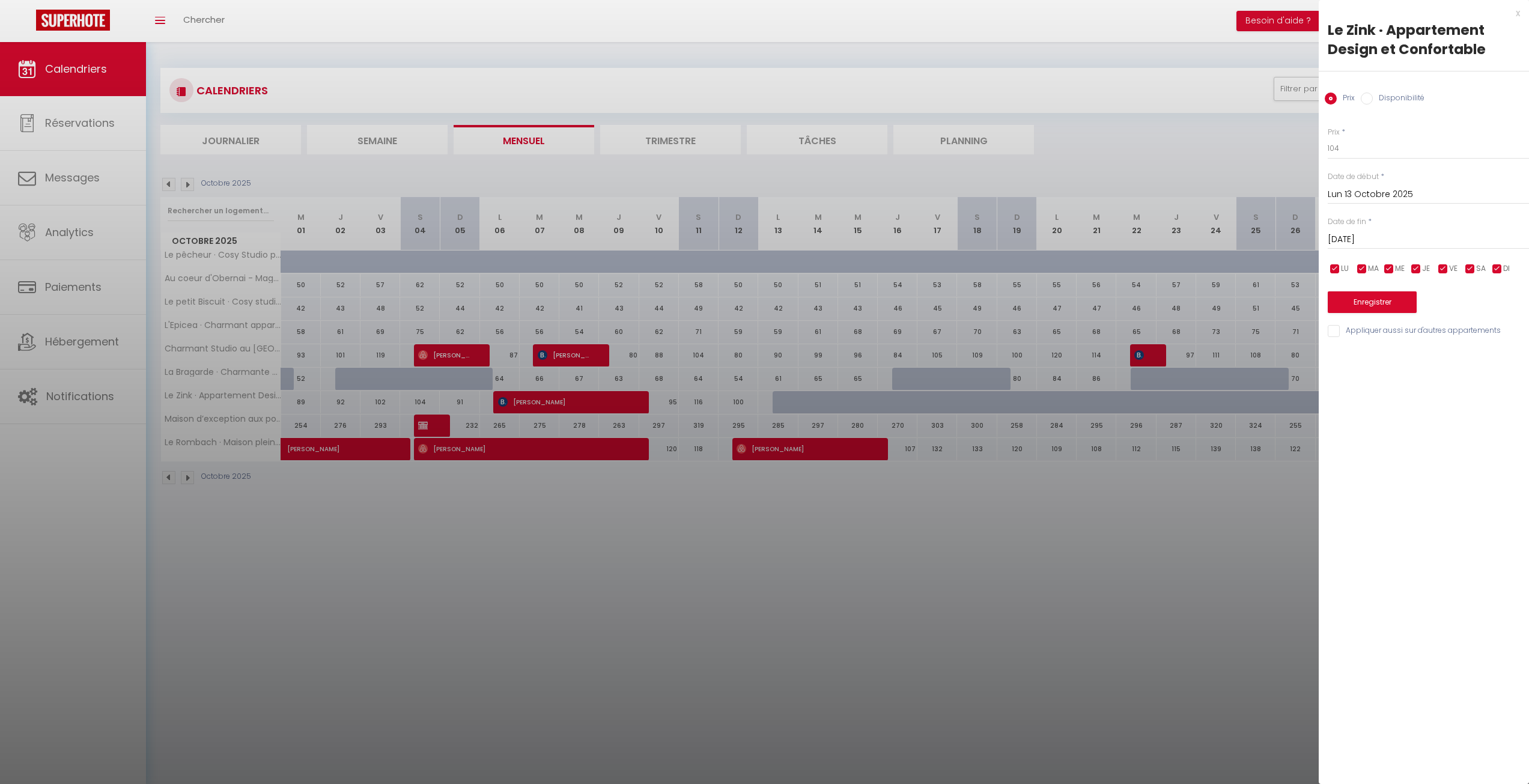
drag, startPoint x: 879, startPoint y: 516, endPoint x: 849, endPoint y: 475, distance: 50.8
click at [879, 517] on div at bounding box center [764, 392] width 1529 height 784
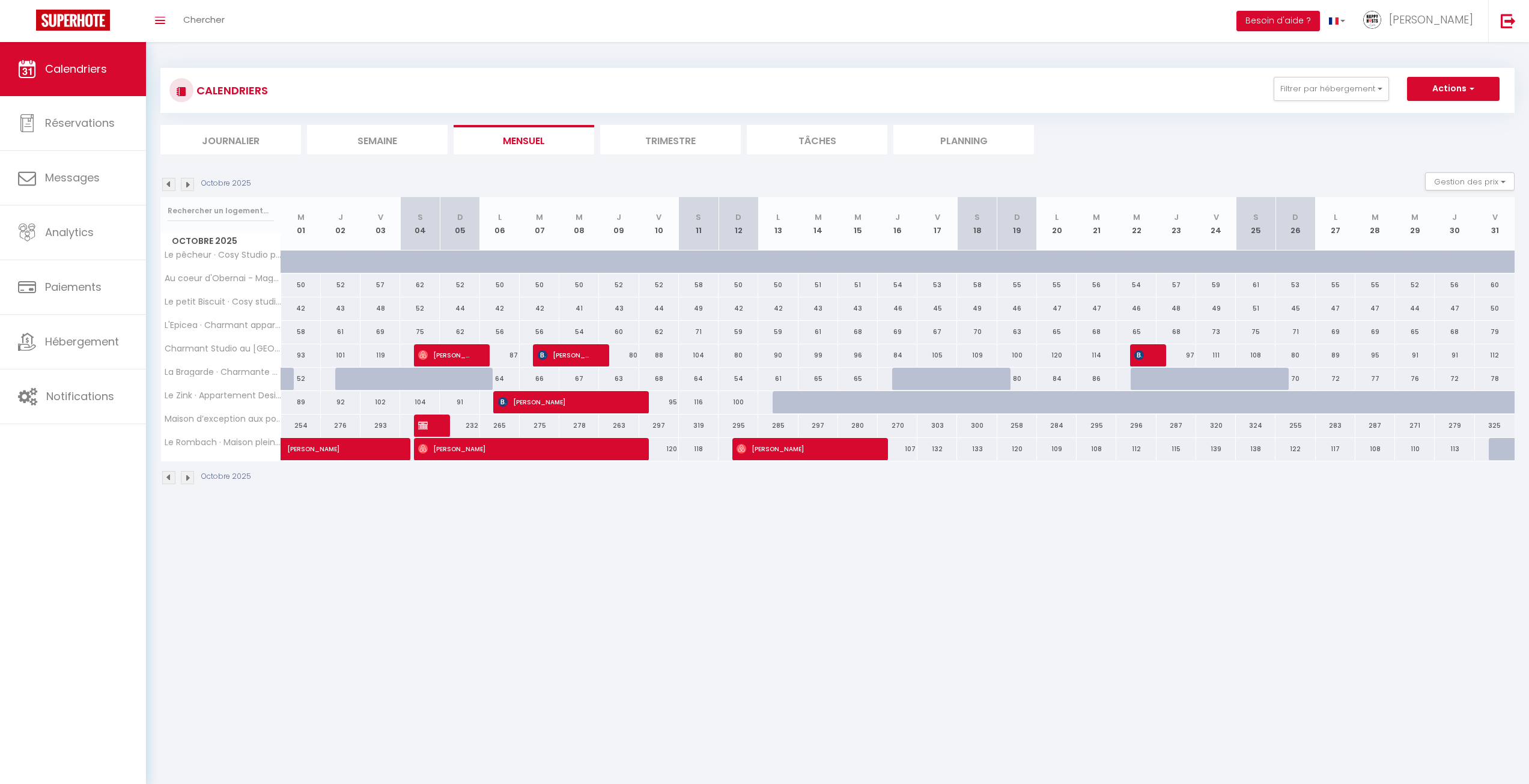
click at [189, 185] on img at bounding box center [187, 184] width 13 height 13
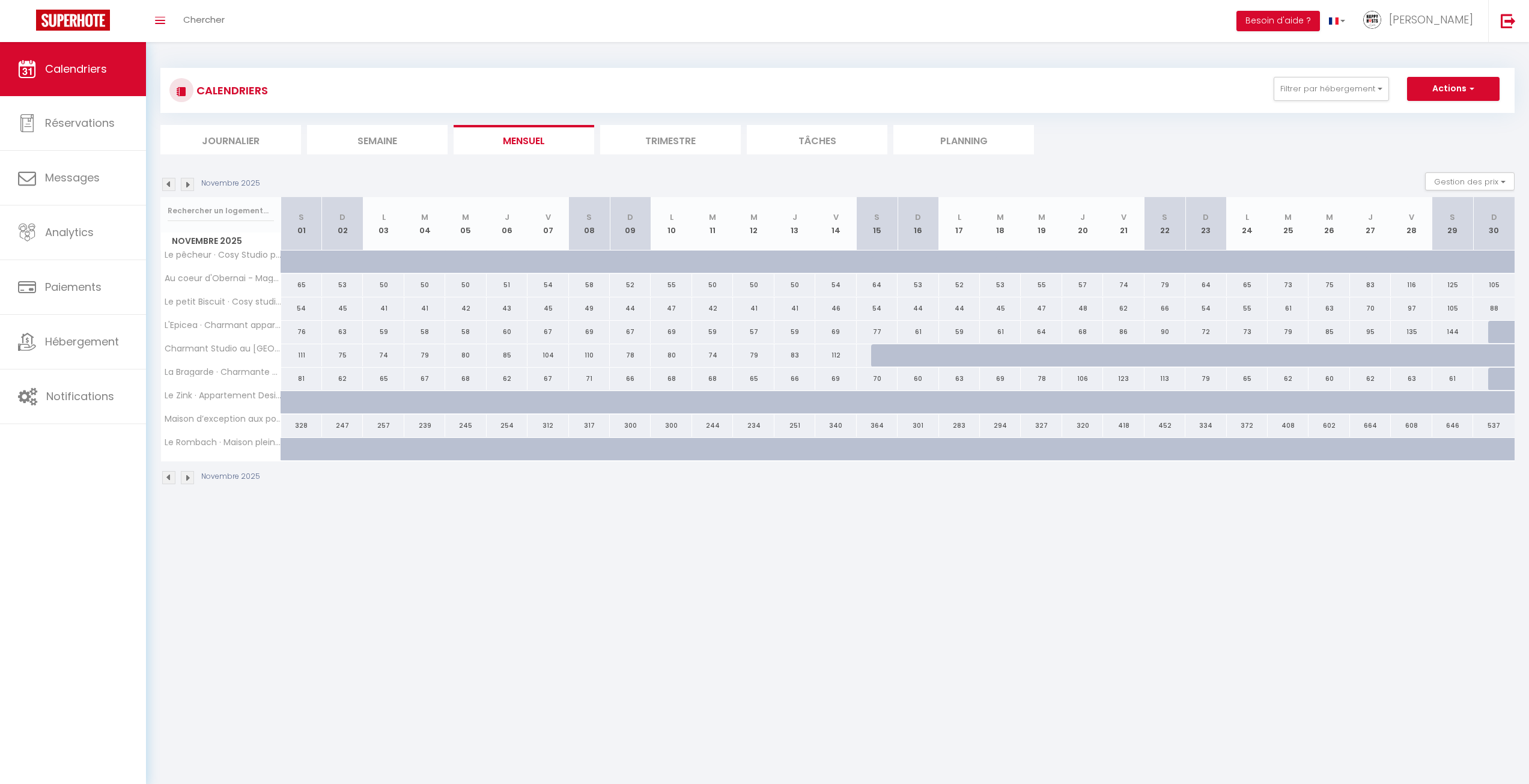
click at [171, 189] on img at bounding box center [169, 184] width 13 height 13
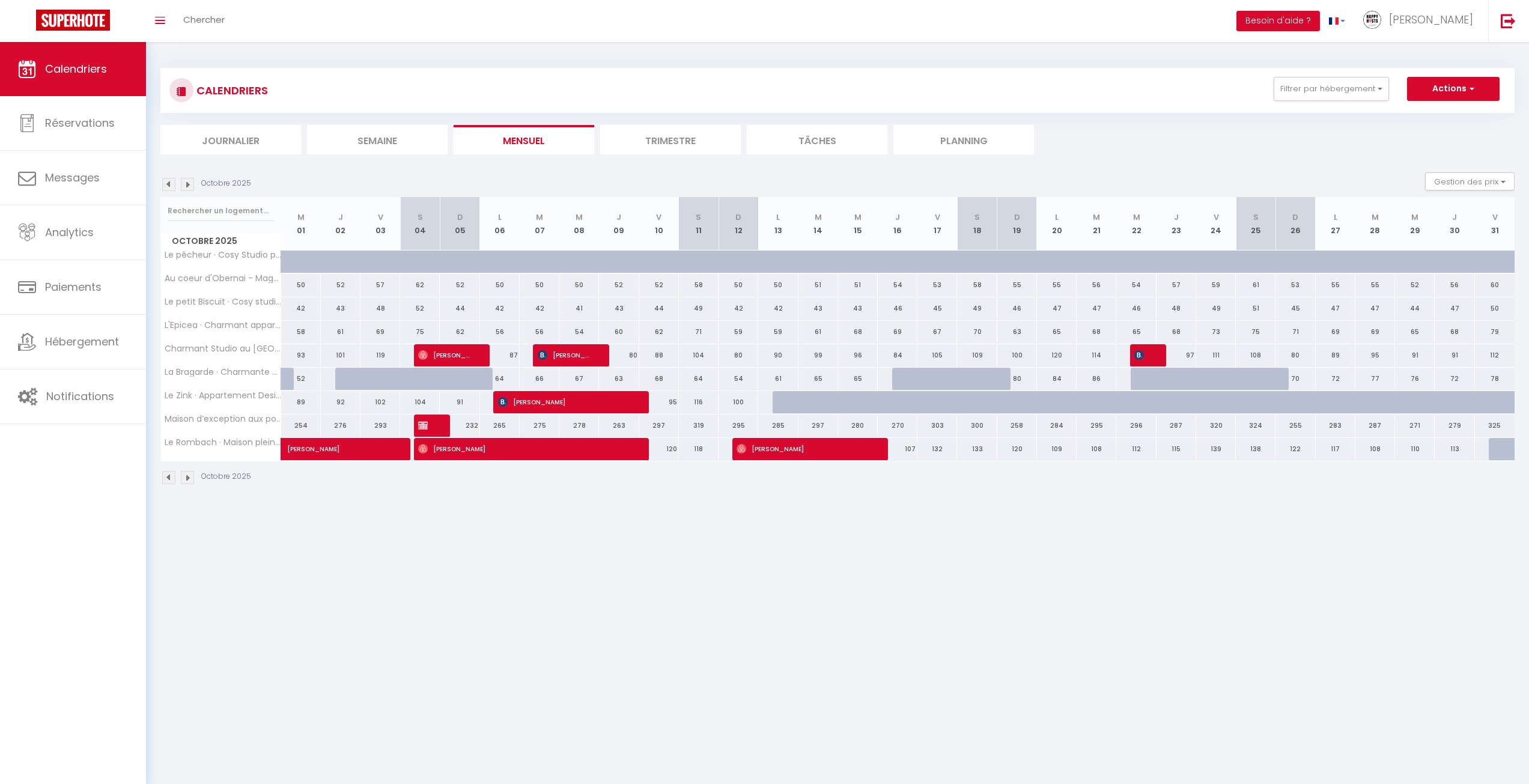
click at [191, 180] on img at bounding box center [187, 184] width 13 height 13
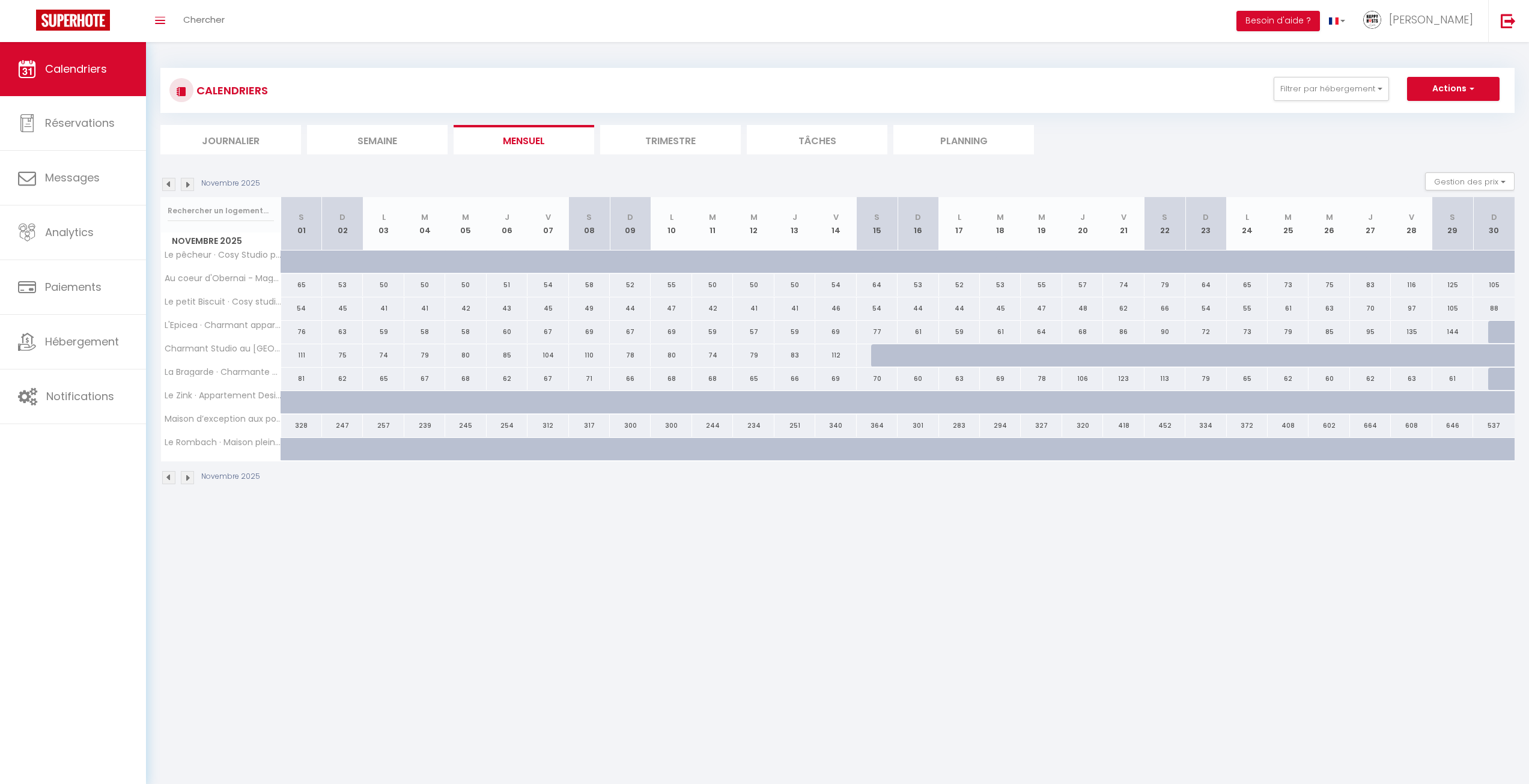
click at [170, 189] on img at bounding box center [169, 184] width 13 height 13
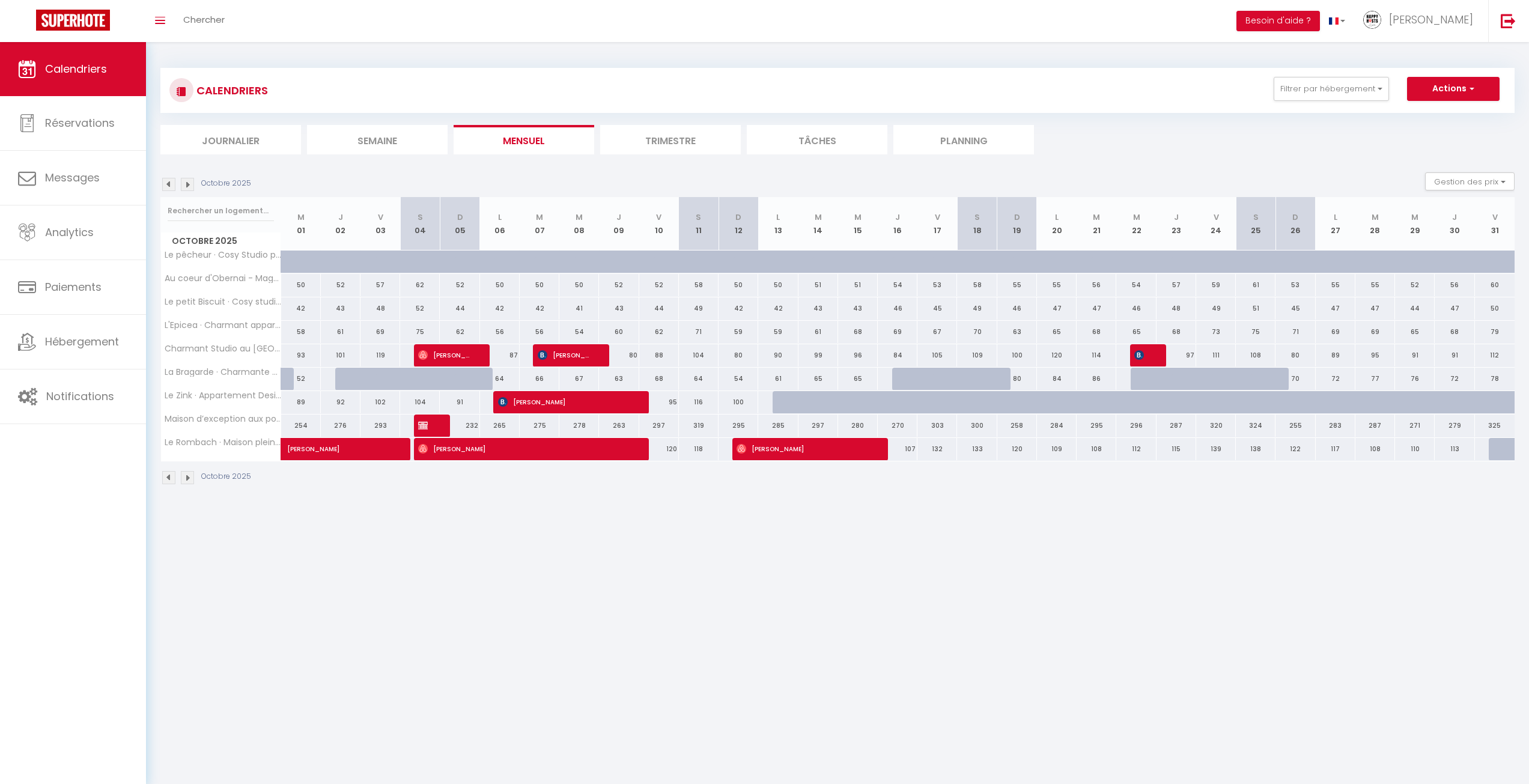
click at [189, 189] on img at bounding box center [187, 184] width 13 height 13
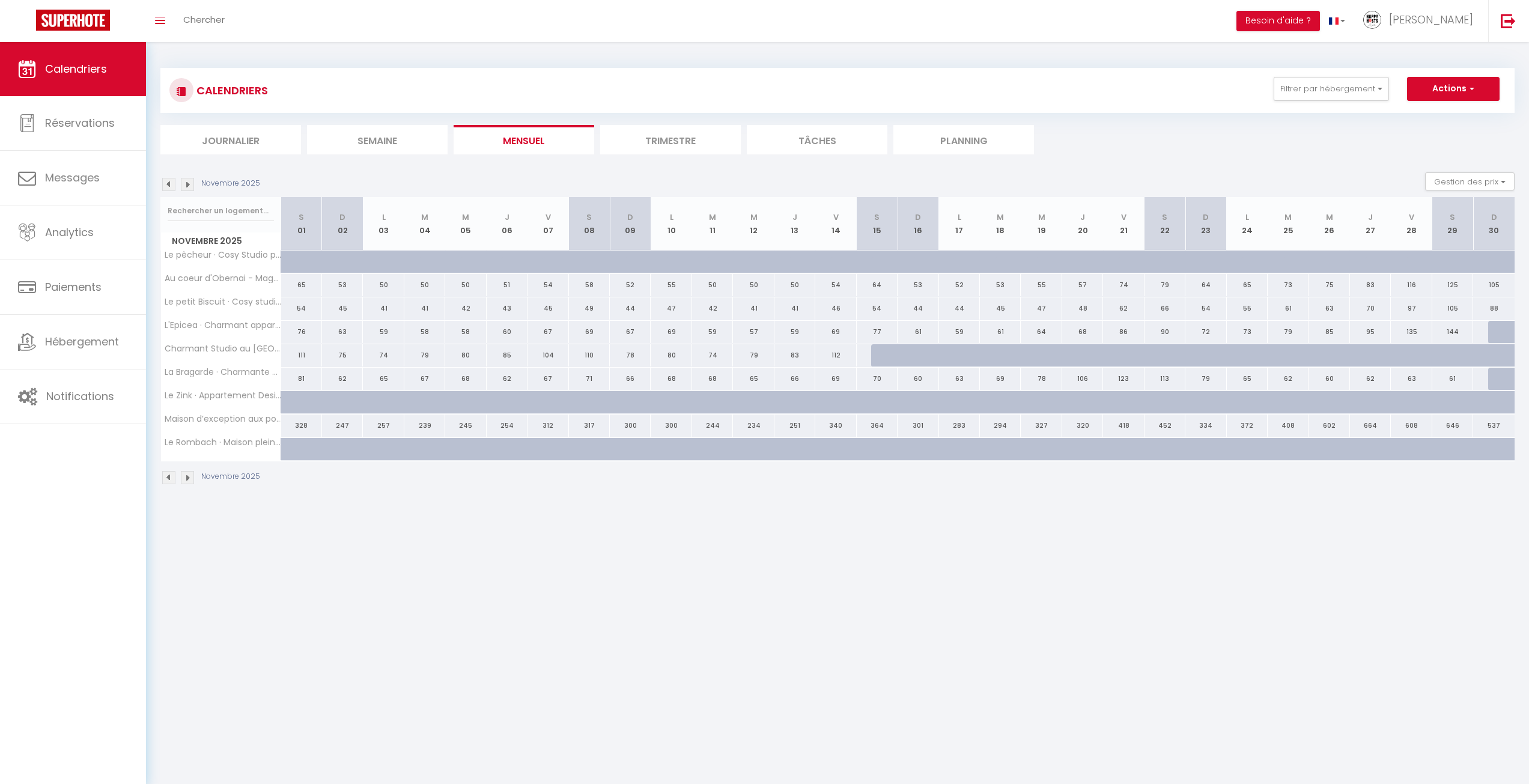
click at [1093, 605] on body "🟢 Des questions ou besoin d'assistance pour la migration AirBnB? Connectez-vous…" at bounding box center [764, 433] width 1529 height 784
click at [1500, 402] on div at bounding box center [1509, 409] width 42 height 23
type input "223"
type input "Dim 30 Novembre 2025"
type input "Lun 01 Décembre 2025"
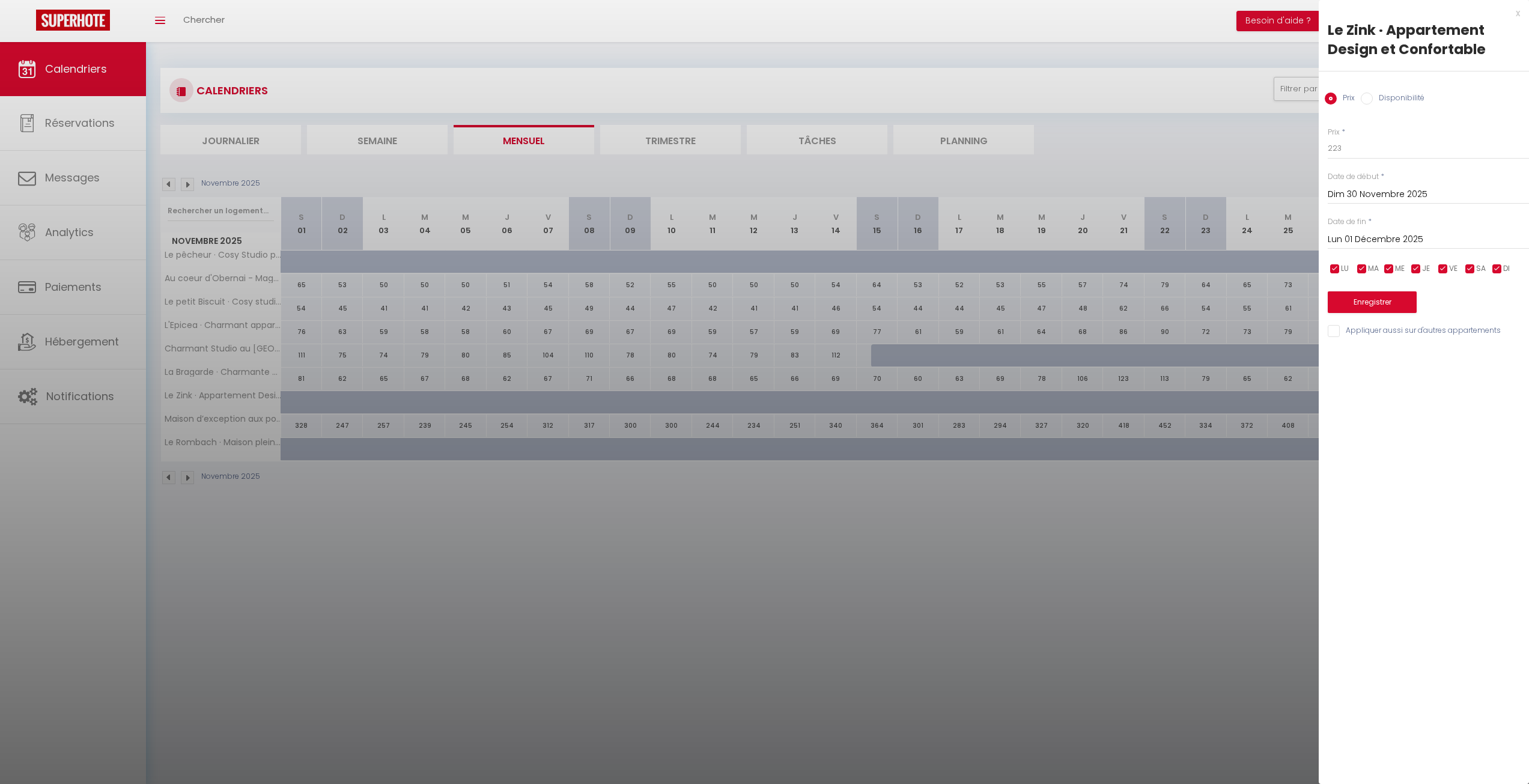
drag, startPoint x: 1201, startPoint y: 522, endPoint x: 1479, endPoint y: 438, distance: 290.4
click at [1206, 519] on div at bounding box center [764, 392] width 1529 height 784
